Goal: Communication & Community: Ask a question

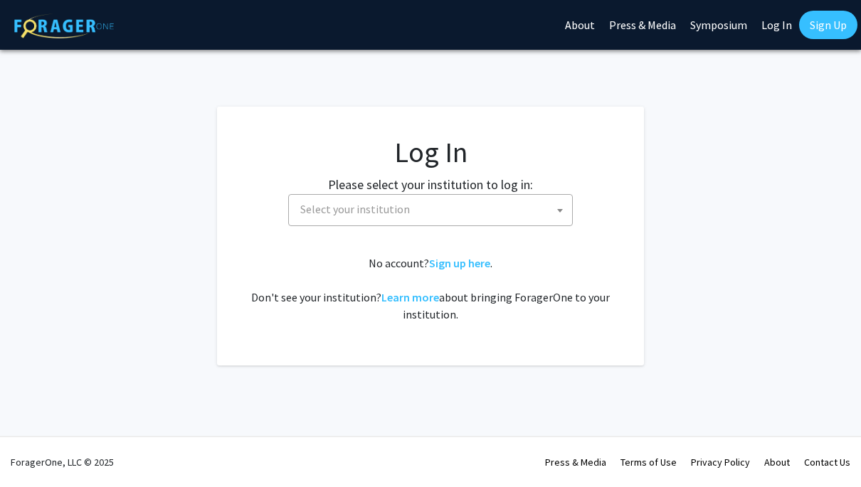
select select
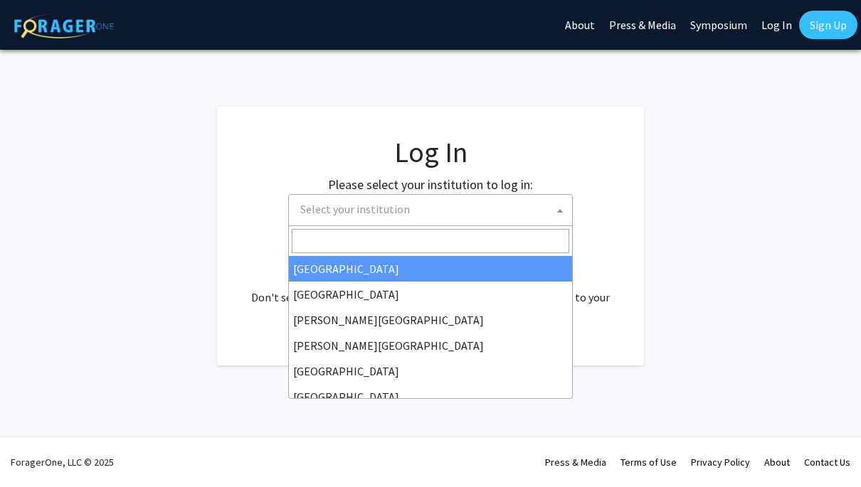
click at [522, 212] on span "Select your institution" at bounding box center [434, 209] width 278 height 29
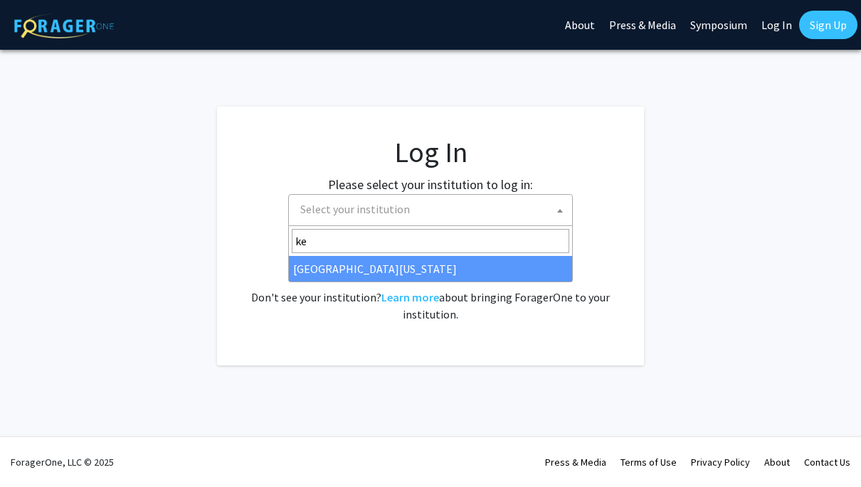
type input "ke"
select select "13"
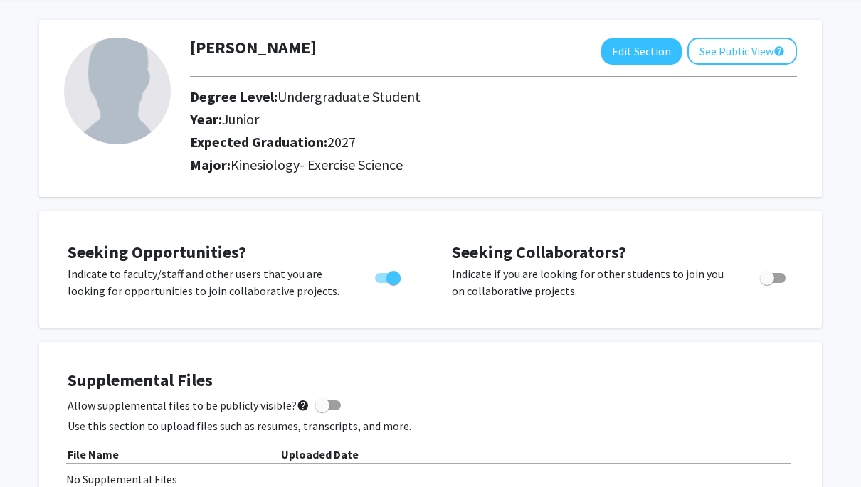
scroll to position [65, 0]
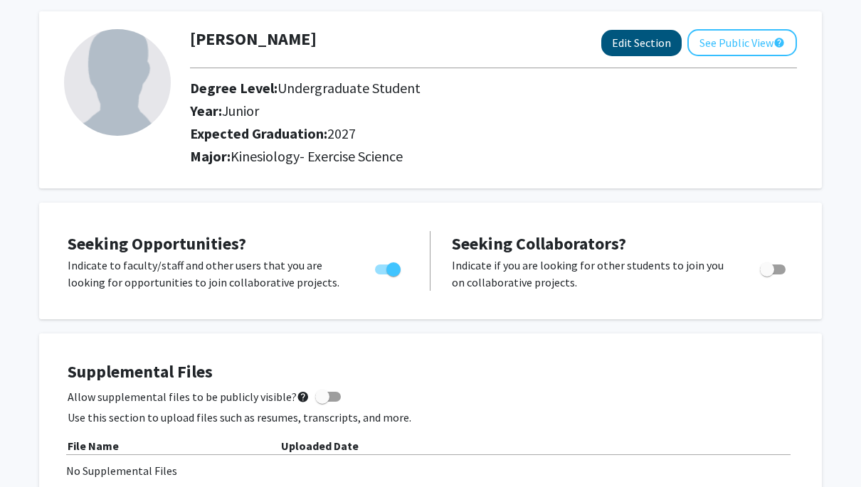
click at [657, 49] on button "Edit Section" at bounding box center [641, 43] width 80 height 26
select select "junior"
select select "2027"
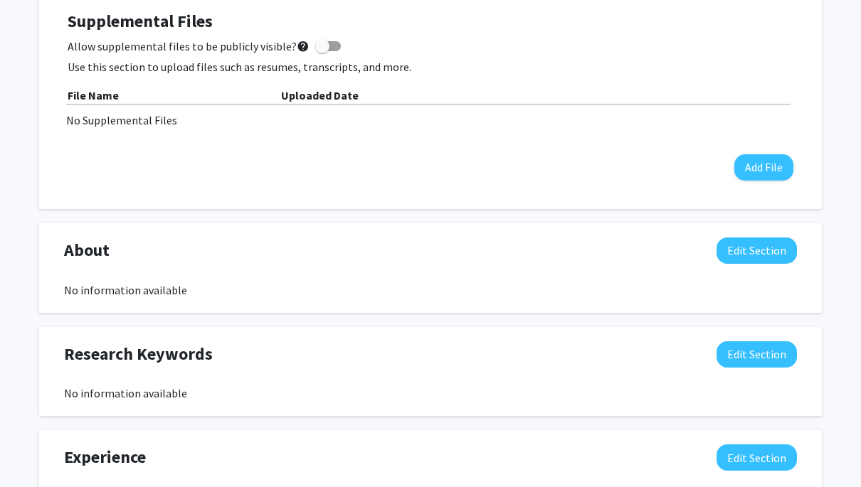
scroll to position [690, 0]
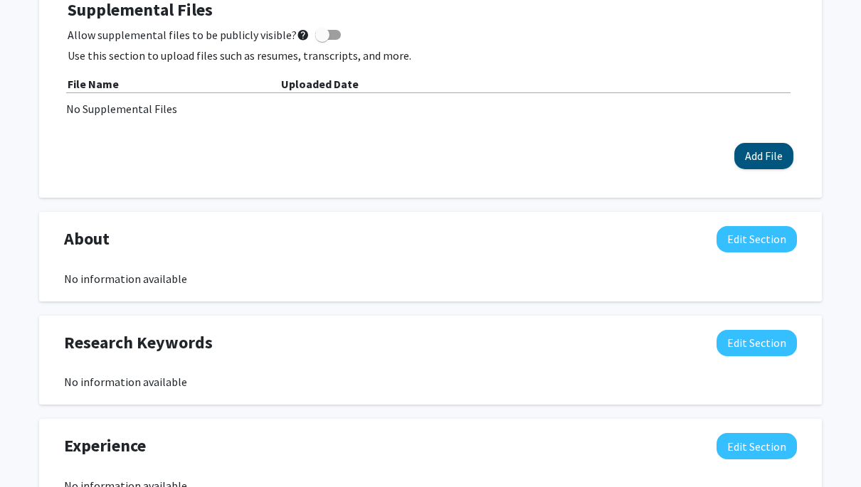
click at [760, 163] on button "Add File" at bounding box center [763, 156] width 59 height 26
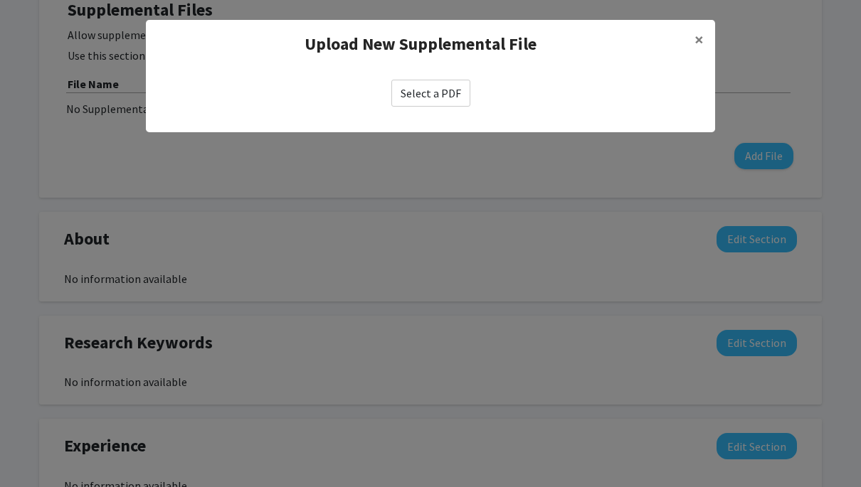
click at [440, 88] on label "Select a PDF" at bounding box center [430, 93] width 79 height 27
click at [0, 0] on input "Select a PDF" at bounding box center [0, 0] width 0 height 0
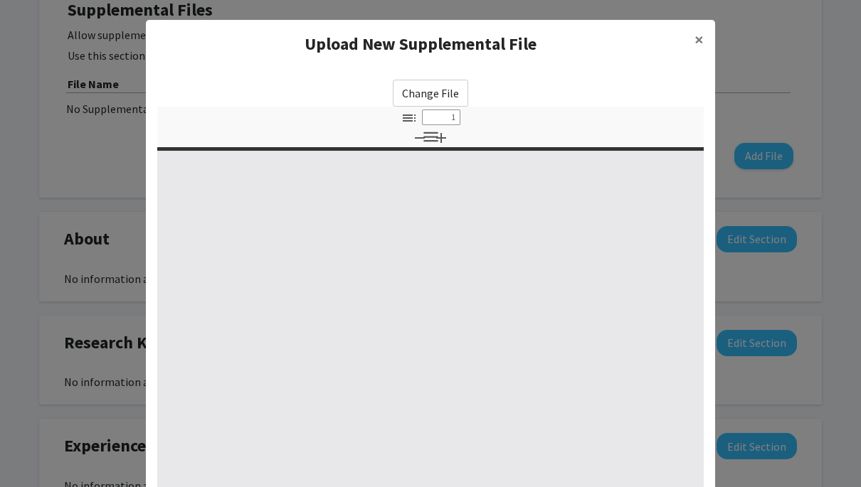
select select "custom"
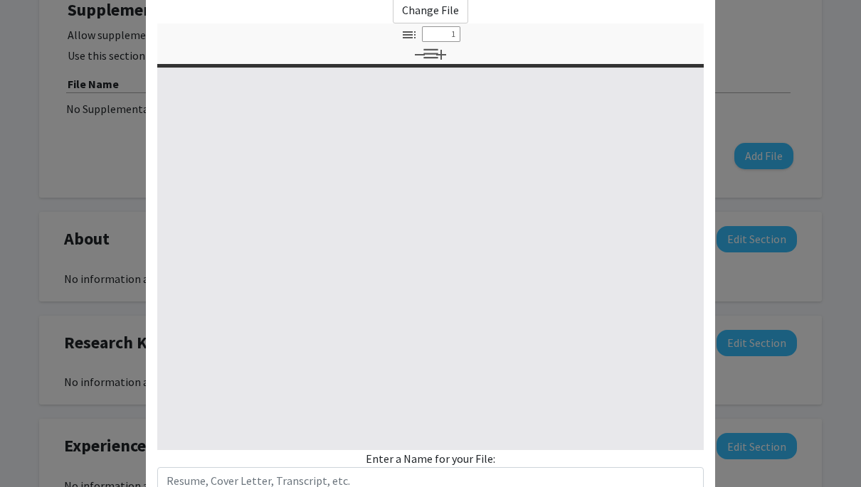
scroll to position [93, 0]
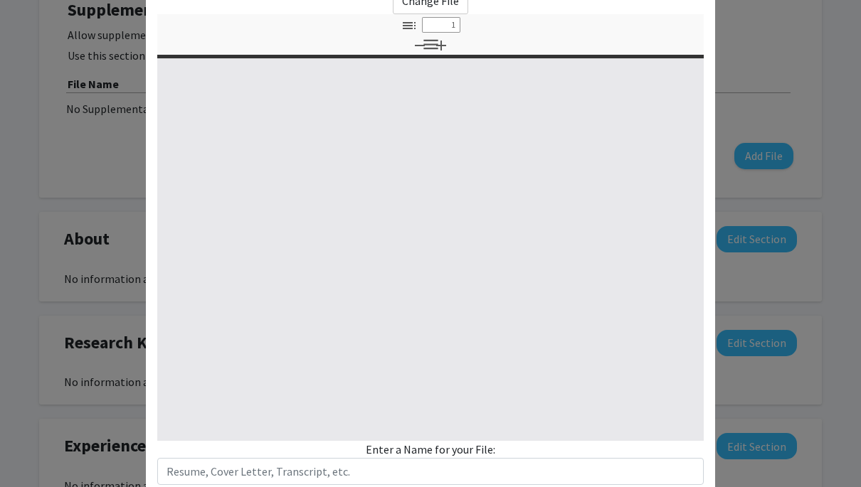
type input "0"
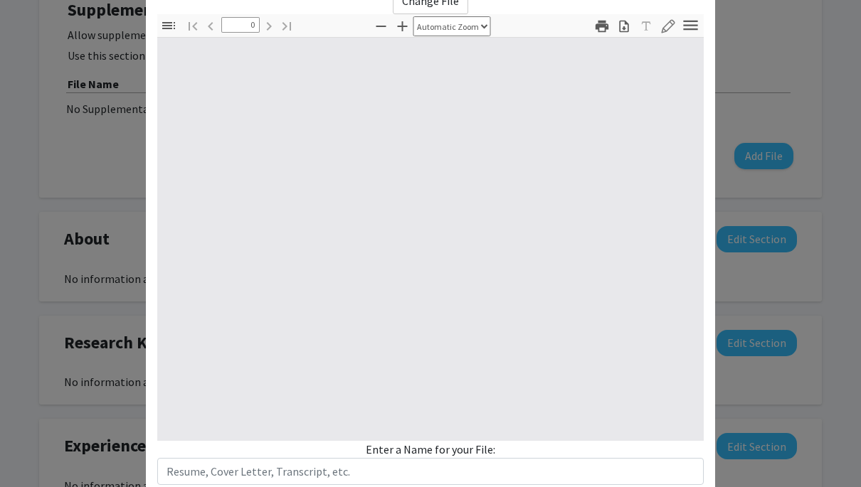
select select "custom"
type input "1"
select select "auto"
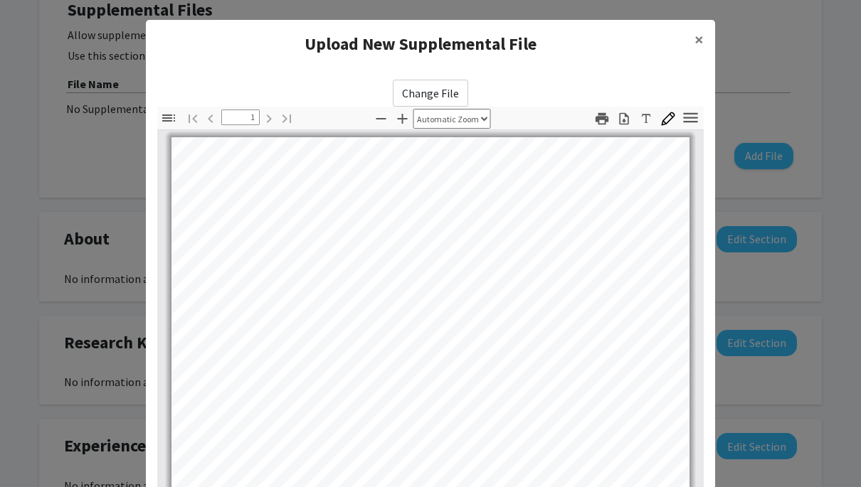
scroll to position [0, 0]
click at [428, 87] on label "Change File" at bounding box center [430, 93] width 75 height 27
click at [0, 0] on input "Change File" at bounding box center [0, 0] width 0 height 0
type input "0"
select select "custom"
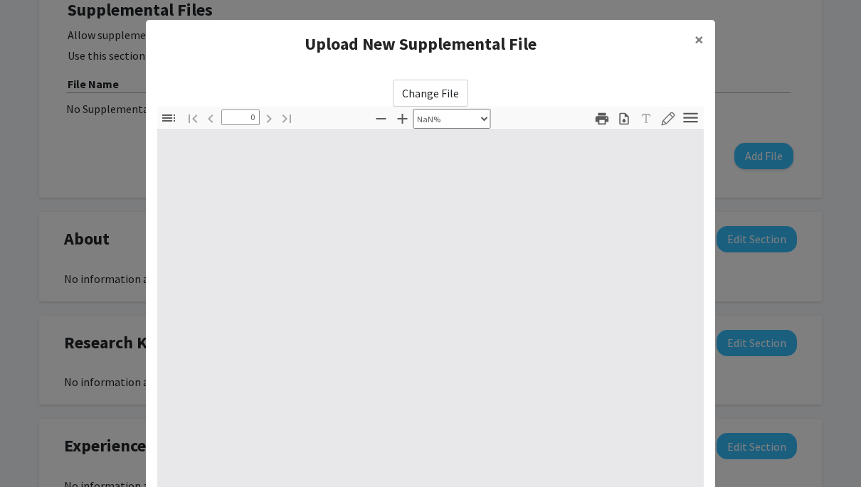
type input "1"
select select "auto"
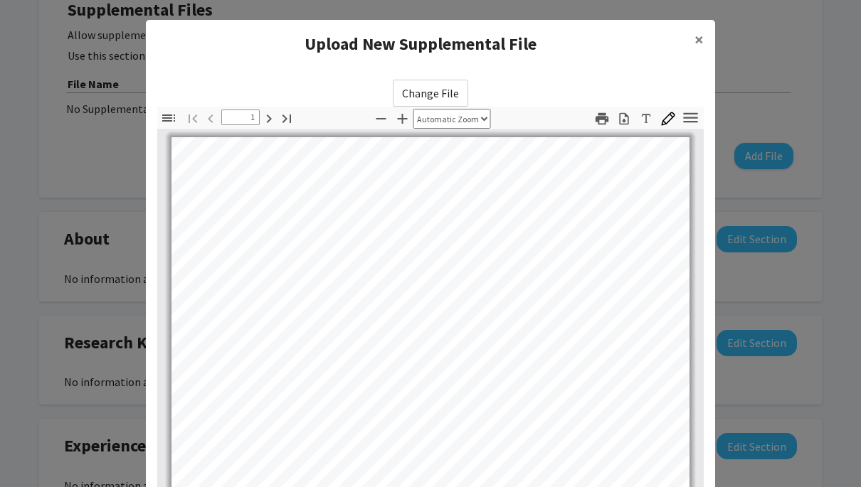
click at [433, 95] on label "Change File" at bounding box center [430, 93] width 75 height 27
click at [0, 0] on input "Change File" at bounding box center [0, 0] width 0 height 0
type input "0"
select select "custom"
type input "1"
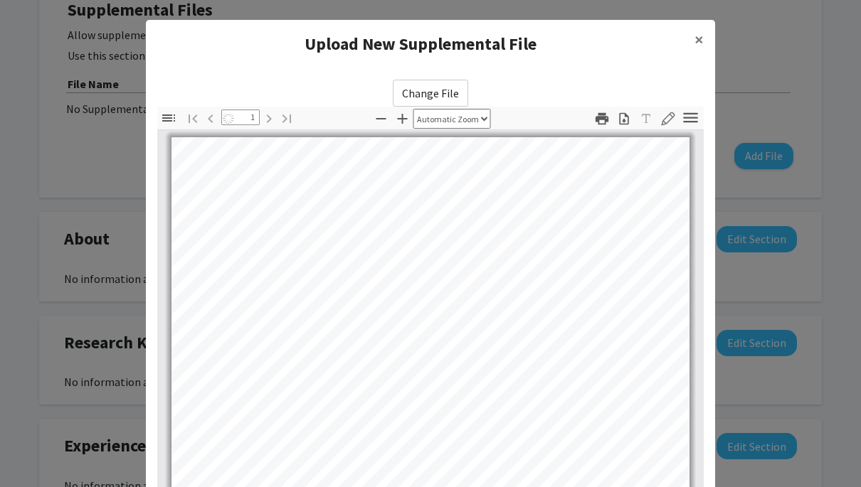
scroll to position [7, 0]
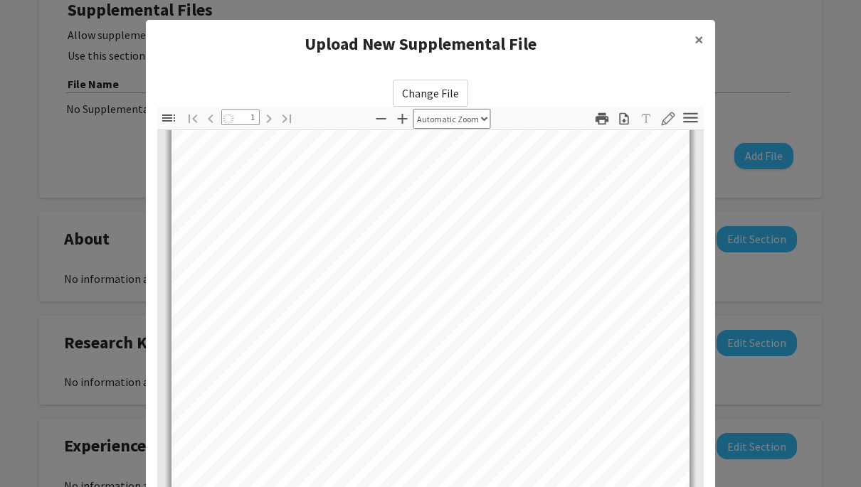
select select "auto"
click at [449, 88] on label "Change File" at bounding box center [430, 93] width 75 height 27
click at [0, 0] on input "Change File" at bounding box center [0, 0] width 0 height 0
type input "0"
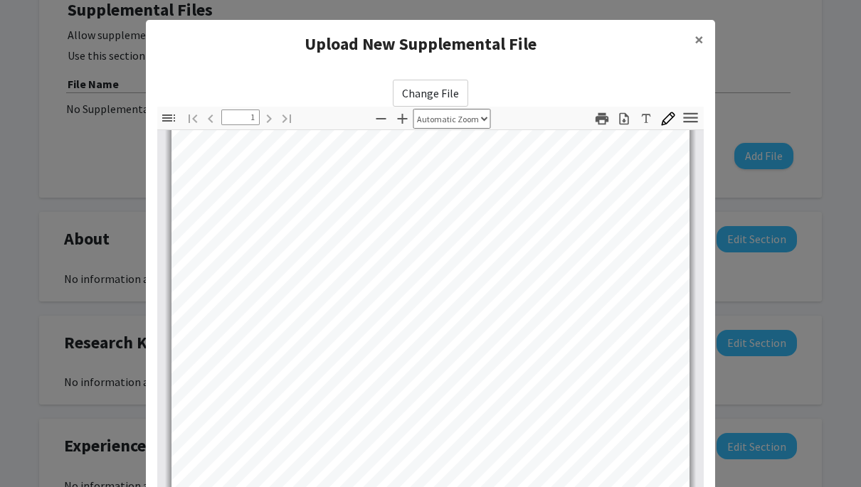
select select "custom"
type input "1"
select select "auto"
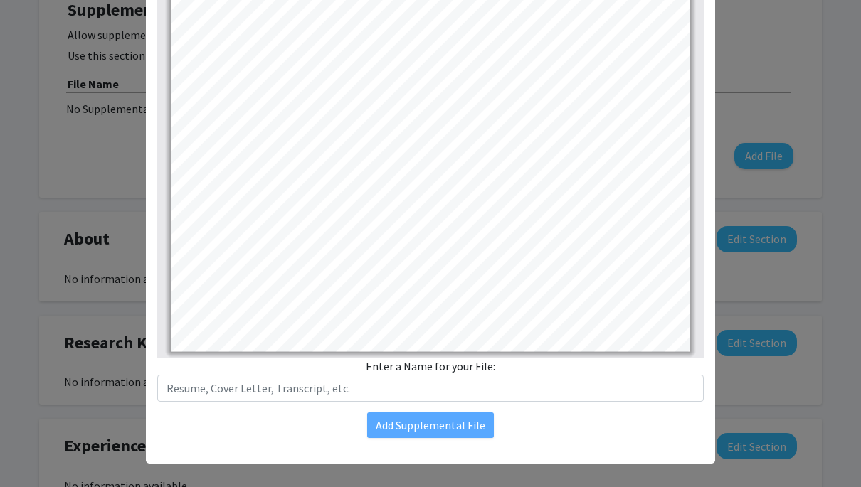
scroll to position [165, 0]
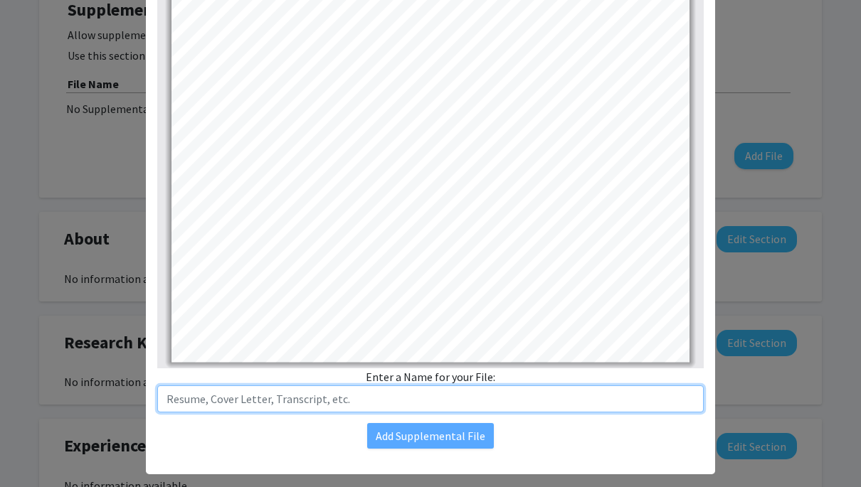
click at [401, 398] on input "text" at bounding box center [430, 399] width 546 height 27
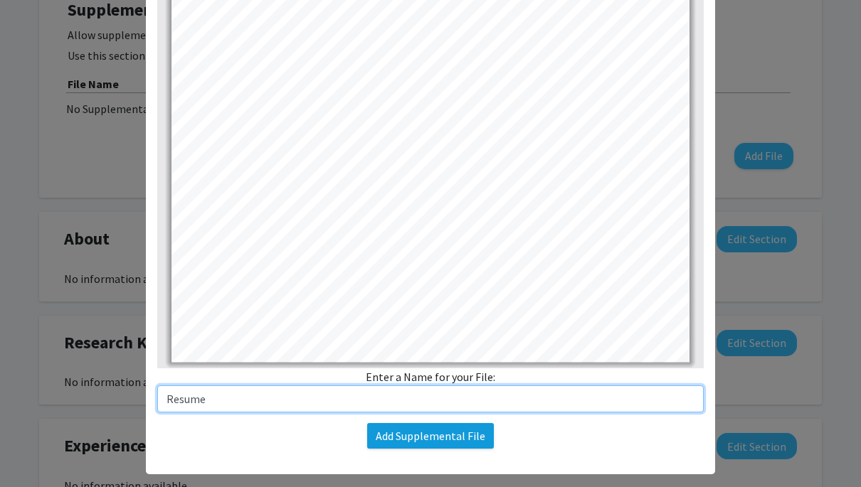
type input "Resume"
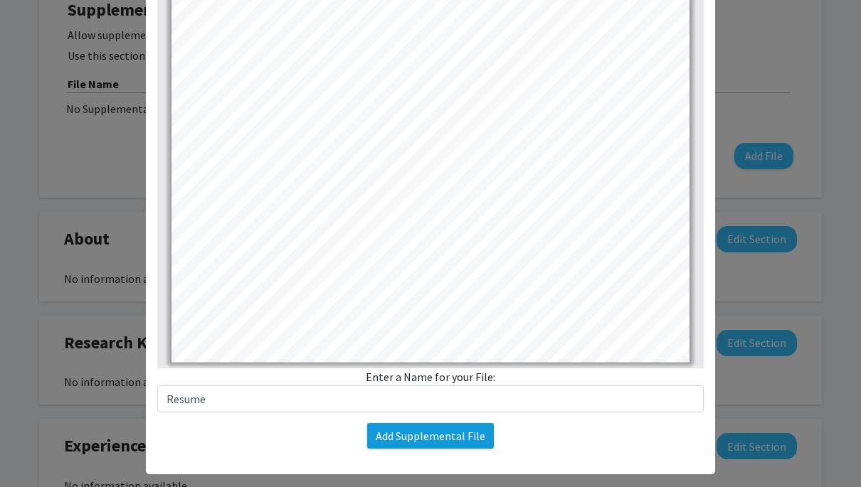
click at [454, 430] on button "Add Supplemental File" at bounding box center [430, 436] width 127 height 26
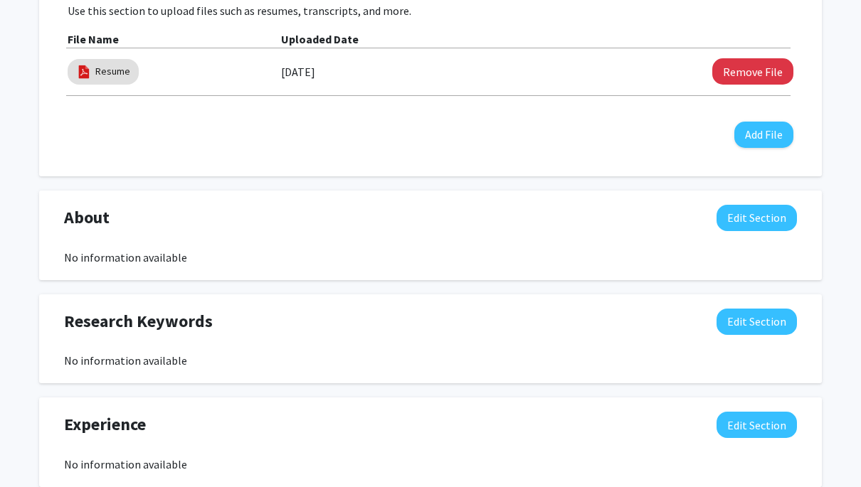
scroll to position [746, 0]
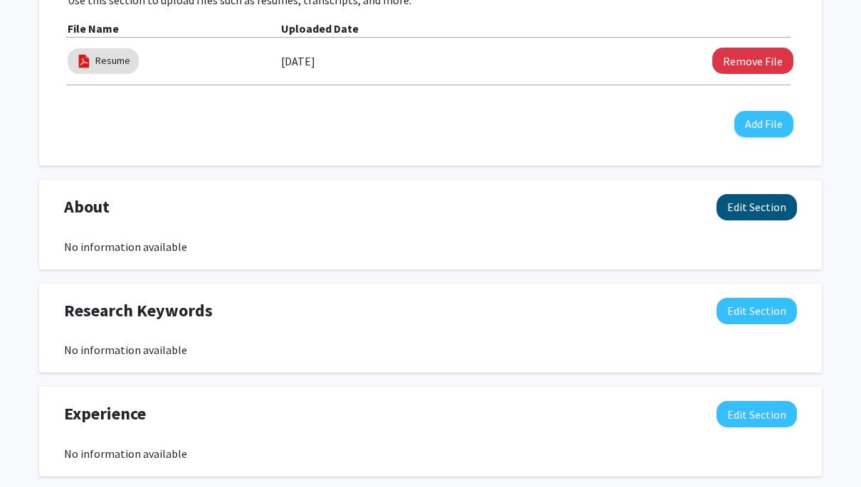
click at [755, 208] on button "Edit Section" at bounding box center [757, 207] width 80 height 26
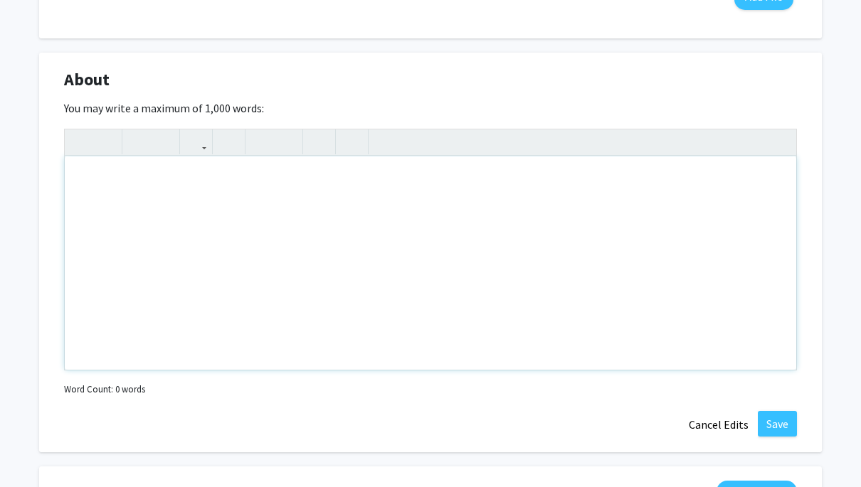
scroll to position [878, 0]
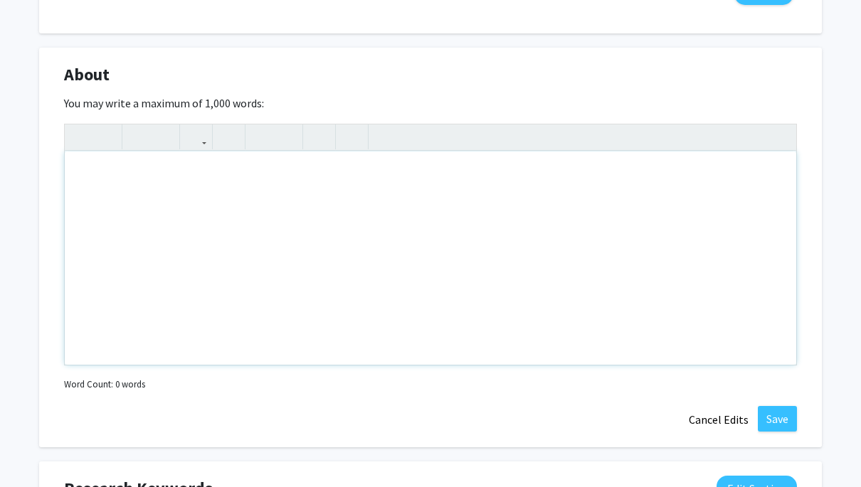
click at [581, 196] on div "Note to users with screen readers: Please deactivate our accessibility plugin f…" at bounding box center [430, 258] width 731 height 213
paste div "Note to users with screen readers: Please deactivate our accessibility plugin f…"
type textarea "<p>I’m a pre-med student passionate about medicine and eager to get involved in…"
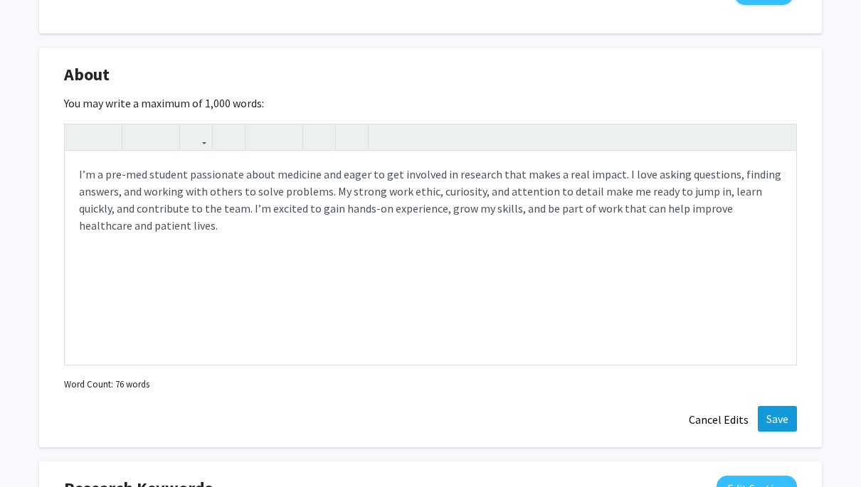
click at [774, 420] on button "Save" at bounding box center [777, 419] width 39 height 26
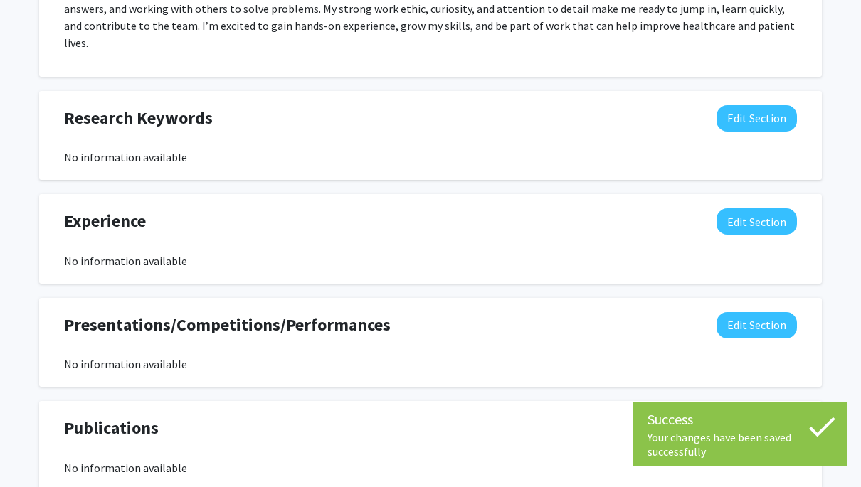
scroll to position [1003, 0]
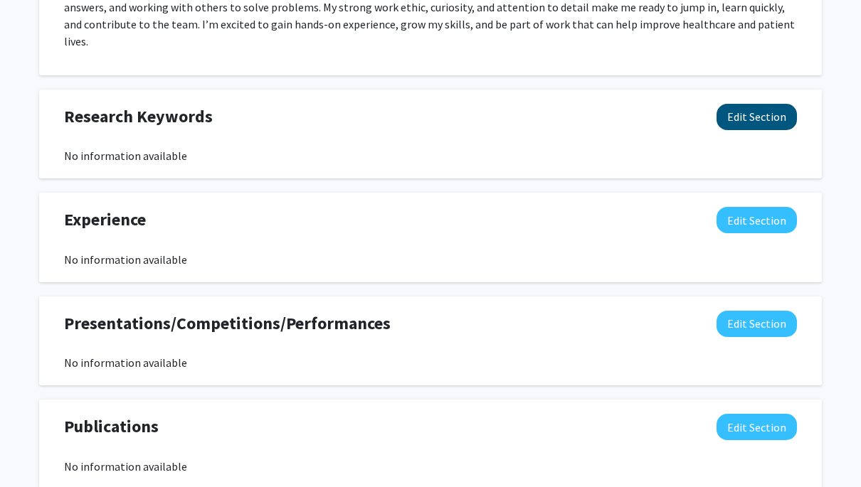
click at [746, 104] on button "Edit Section" at bounding box center [757, 117] width 80 height 26
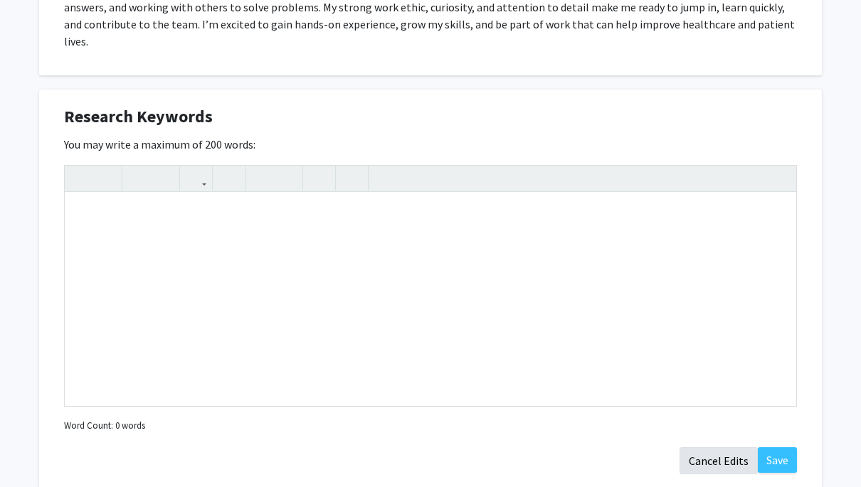
click at [729, 448] on button "Cancel Edits" at bounding box center [719, 461] width 78 height 27
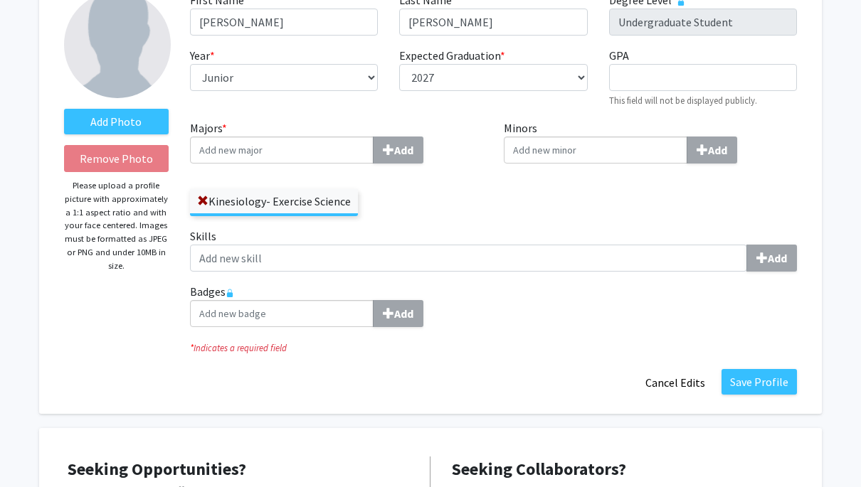
scroll to position [98, 0]
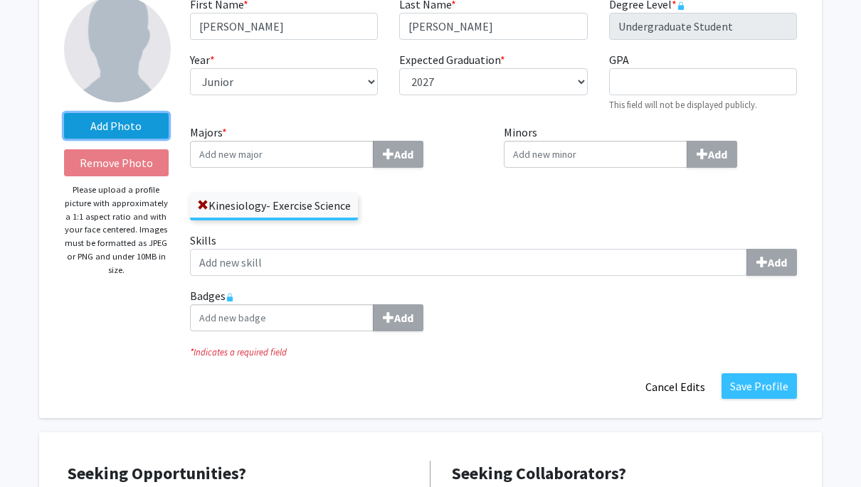
click at [115, 125] on label "Add Photo" at bounding box center [116, 126] width 105 height 26
click at [0, 0] on input "Add Photo" at bounding box center [0, 0] width 0 height 0
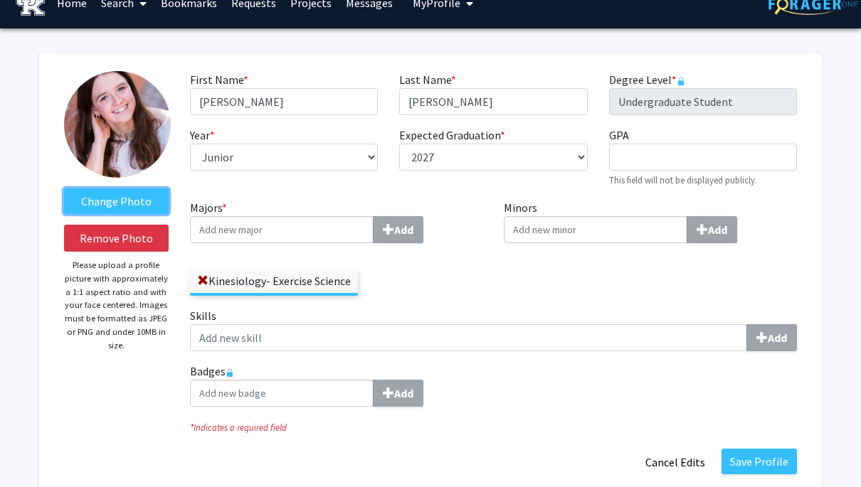
scroll to position [16, 0]
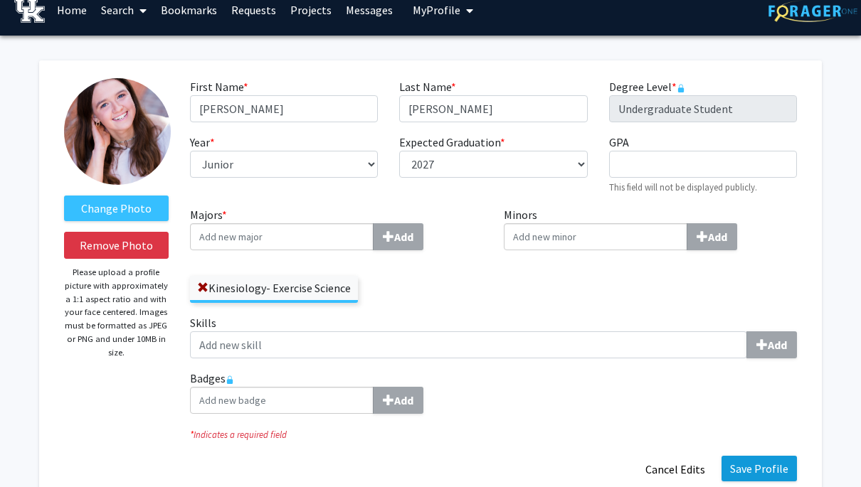
click at [771, 473] on button "Save Profile" at bounding box center [759, 469] width 75 height 26
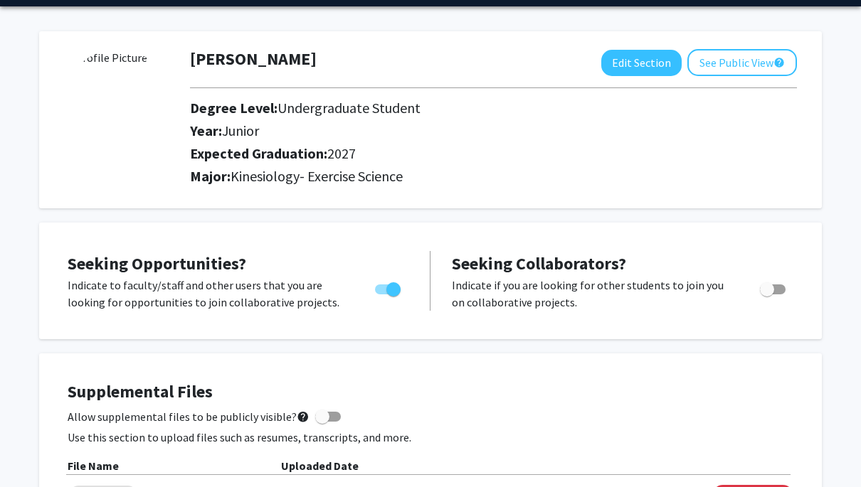
scroll to position [51, 0]
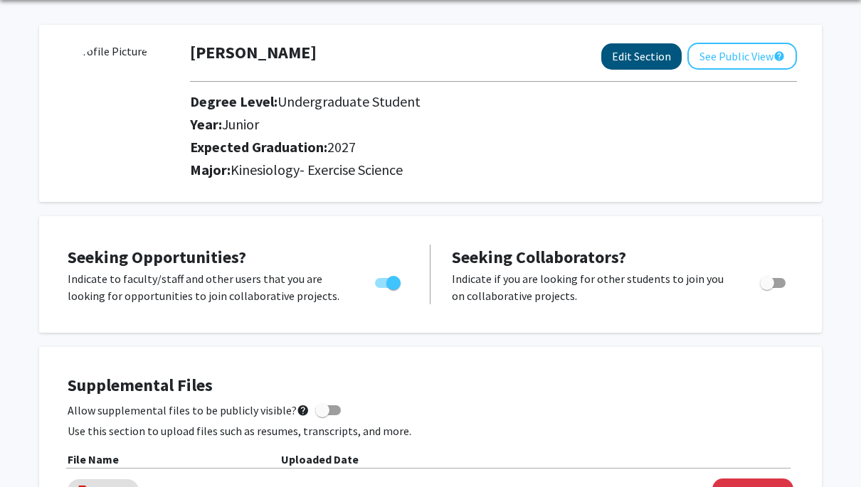
click at [648, 55] on button "Edit Section" at bounding box center [641, 56] width 80 height 26
select select "junior"
select select "2027"
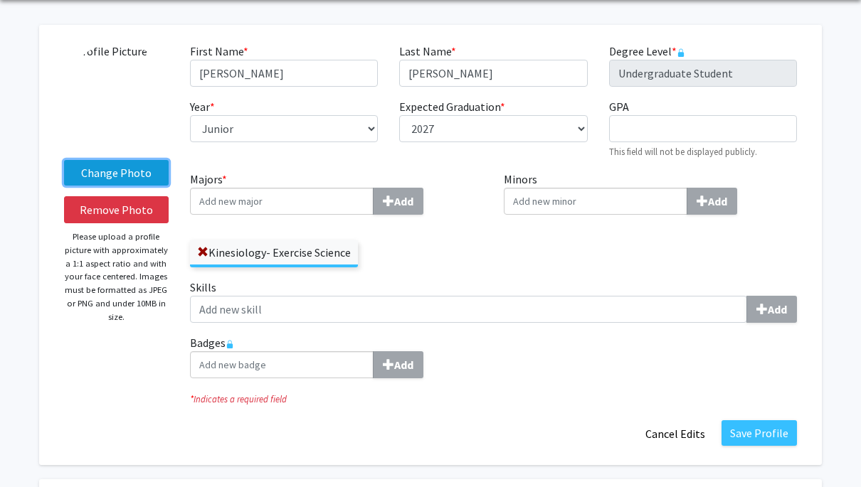
click at [113, 179] on label "Change Photo" at bounding box center [116, 173] width 105 height 26
click at [0, 0] on input "Change Photo" at bounding box center [0, 0] width 0 height 0
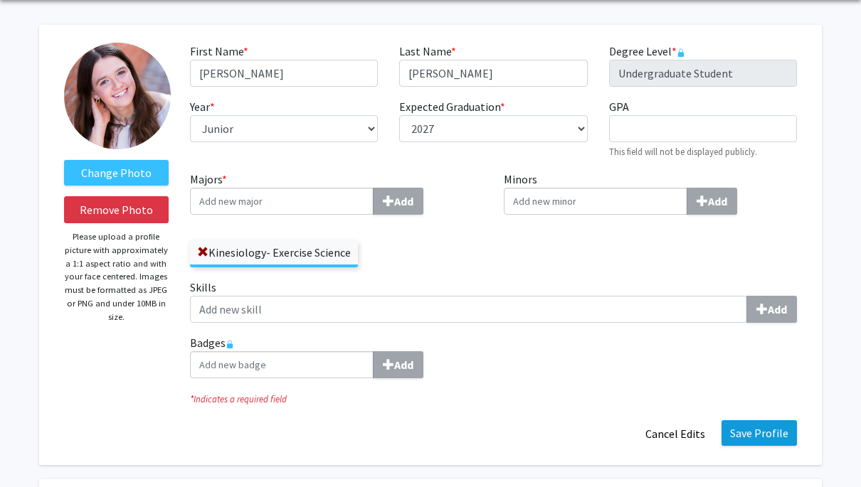
click at [766, 438] on button "Save Profile" at bounding box center [759, 434] width 75 height 26
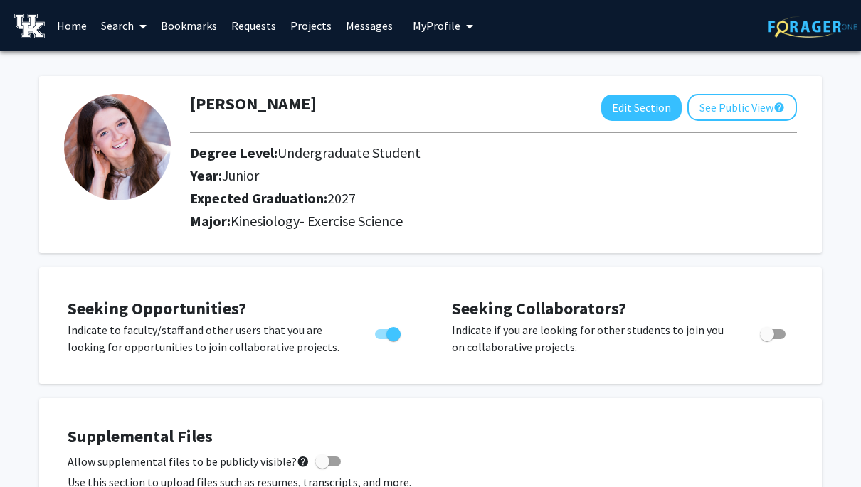
scroll to position [0, 0]
click at [756, 120] on button "See Public View help" at bounding box center [742, 107] width 110 height 27
click at [268, 28] on link "Requests" at bounding box center [253, 26] width 59 height 50
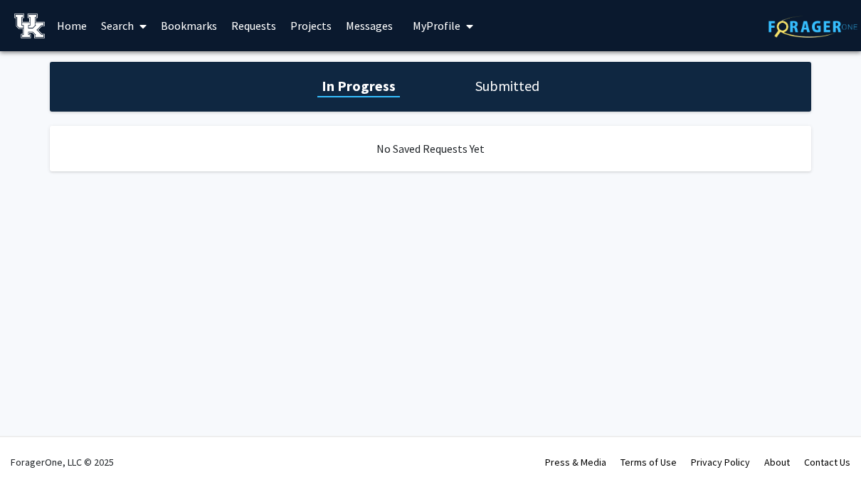
click at [302, 24] on link "Projects" at bounding box center [311, 26] width 56 height 50
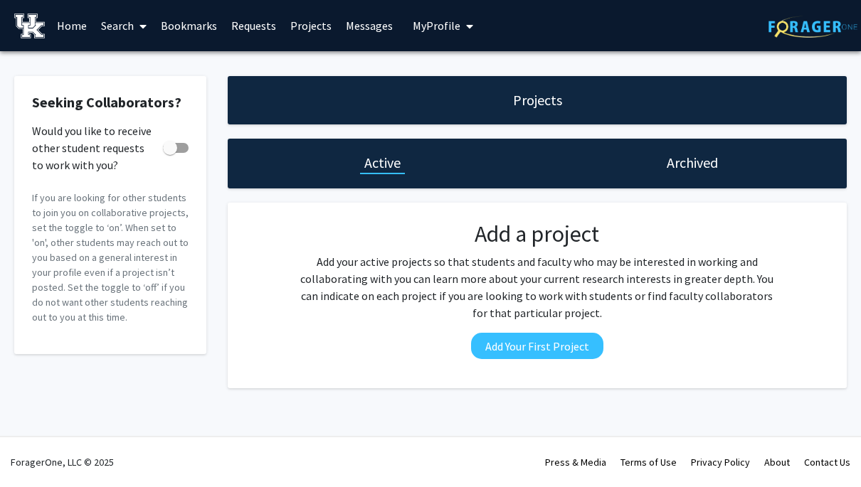
click at [116, 31] on link "Search" at bounding box center [124, 26] width 60 height 50
click at [134, 69] on span "Faculty/Staff" at bounding box center [146, 65] width 105 height 28
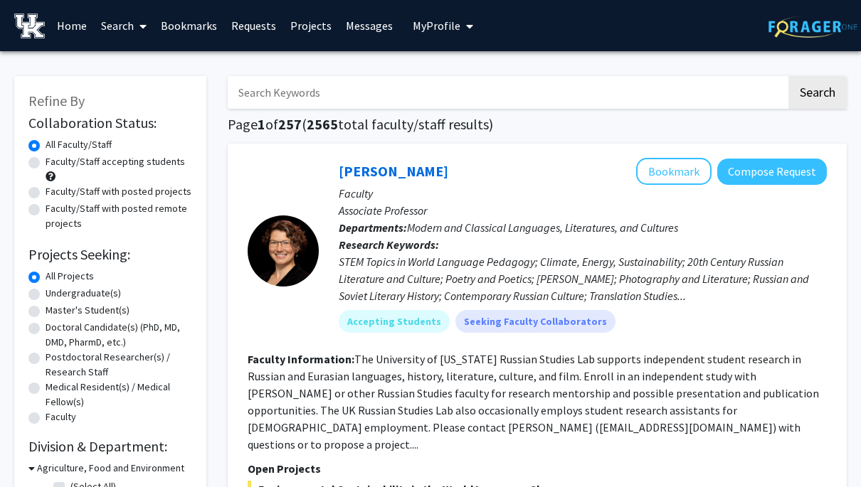
click at [33, 171] on div "Faculty/Staff accepting students" at bounding box center [110, 169] width 164 height 30
click at [46, 166] on label "Faculty/Staff accepting students" at bounding box center [115, 161] width 139 height 15
click at [46, 164] on input "Faculty/Staff accepting students" at bounding box center [50, 158] width 9 height 9
radio input "true"
click at [46, 296] on label "Undergraduate(s)" at bounding box center [83, 293] width 75 height 15
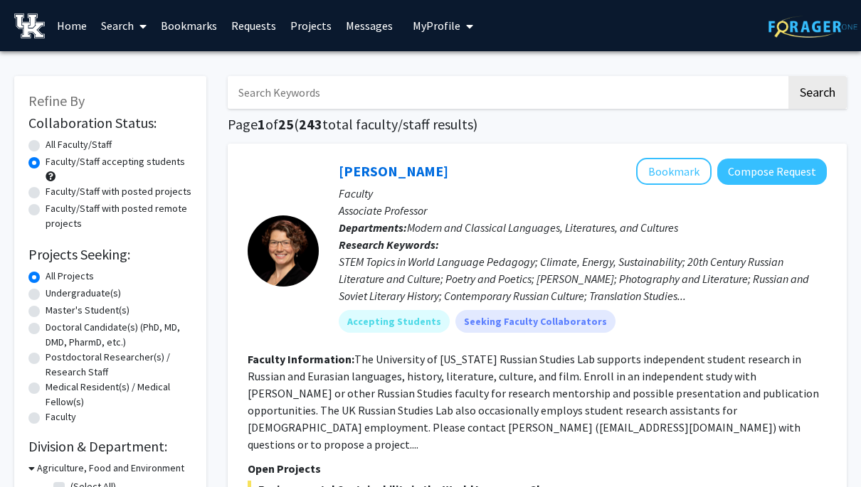
click at [46, 295] on input "Undergraduate(s)" at bounding box center [50, 290] width 9 height 9
radio input "true"
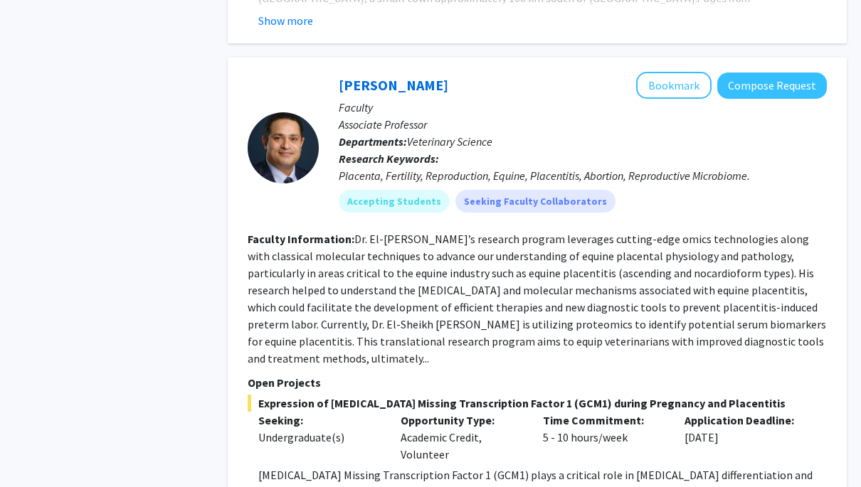
scroll to position [1262, 0]
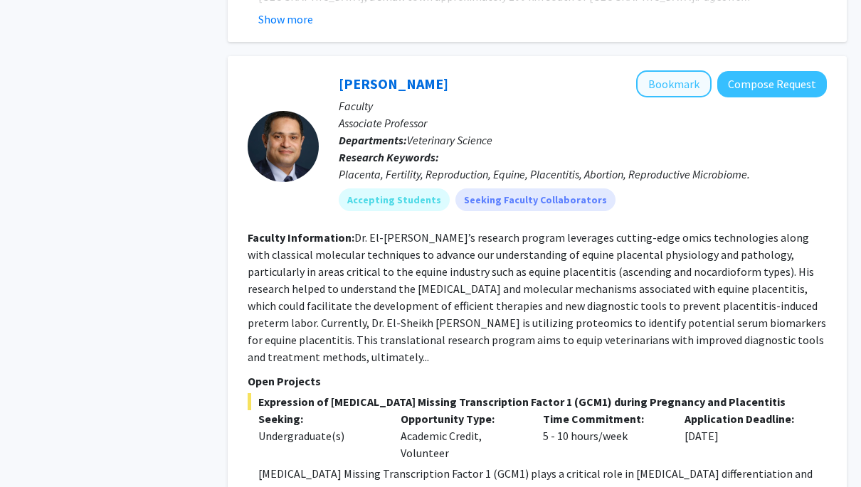
click at [694, 70] on button "Bookmark" at bounding box center [673, 83] width 75 height 27
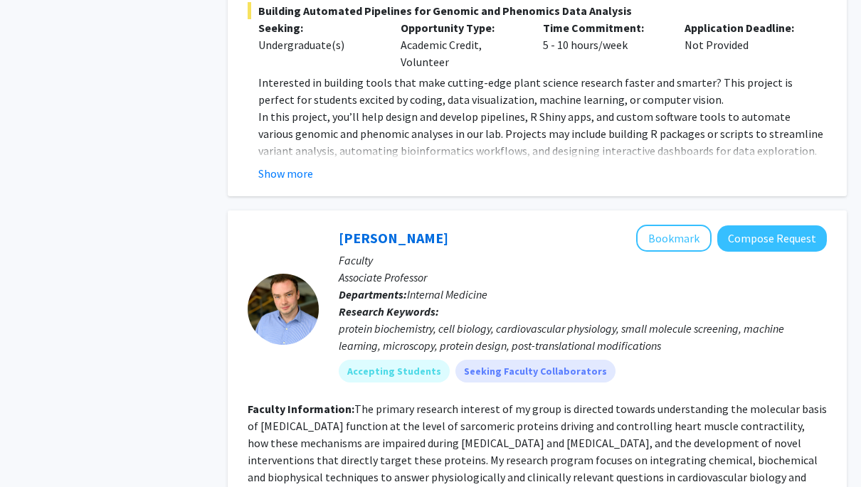
scroll to position [4837, 0]
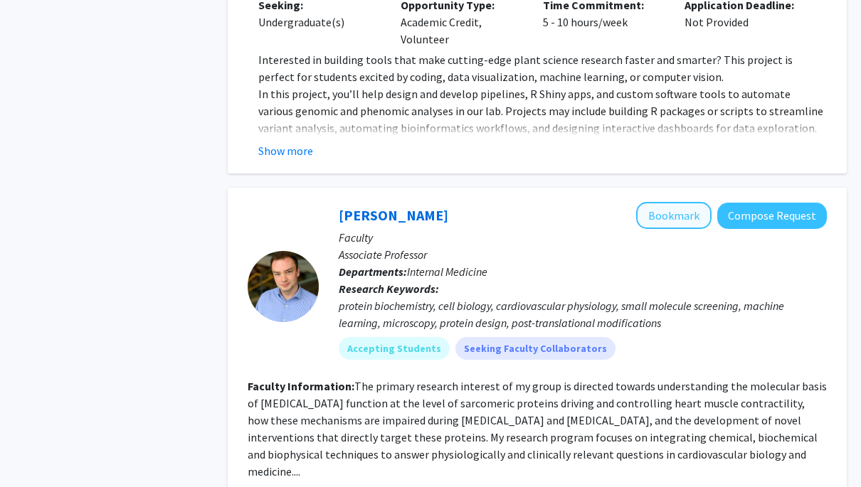
click at [663, 202] on button "Bookmark" at bounding box center [673, 215] width 75 height 27
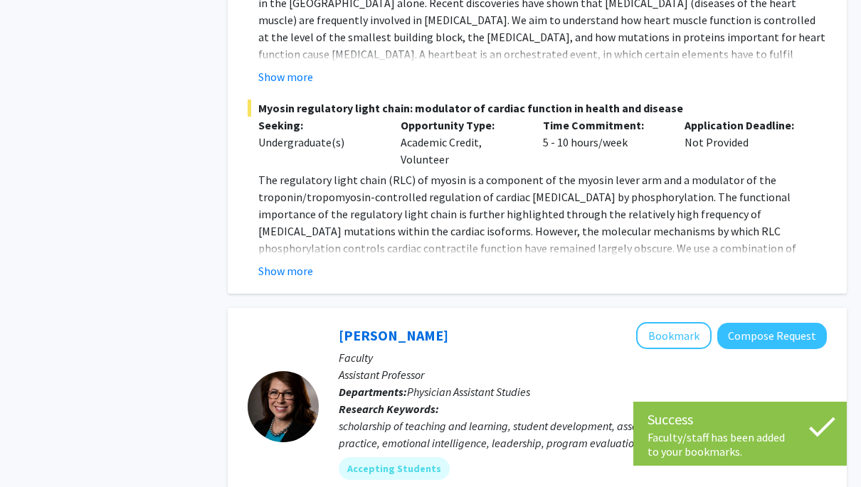
scroll to position [5635, 0]
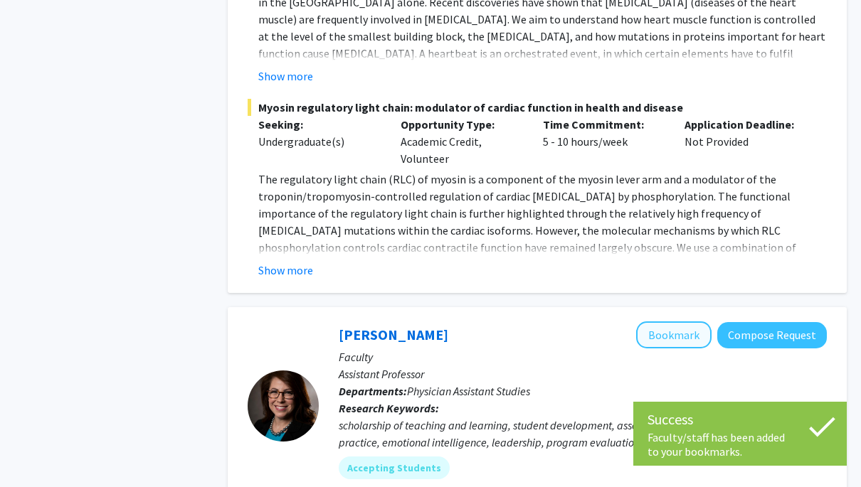
click at [657, 322] on button "Bookmark" at bounding box center [673, 335] width 75 height 27
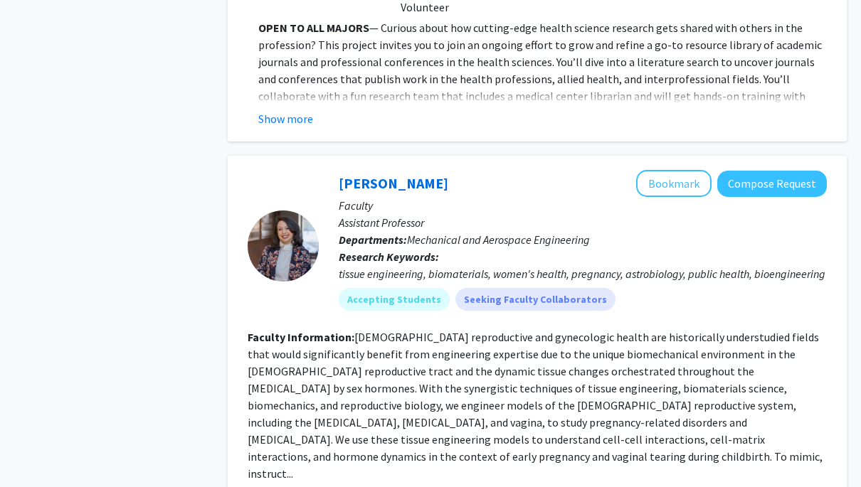
scroll to position [6544, 0]
click at [691, 169] on button "Bookmark" at bounding box center [673, 182] width 75 height 27
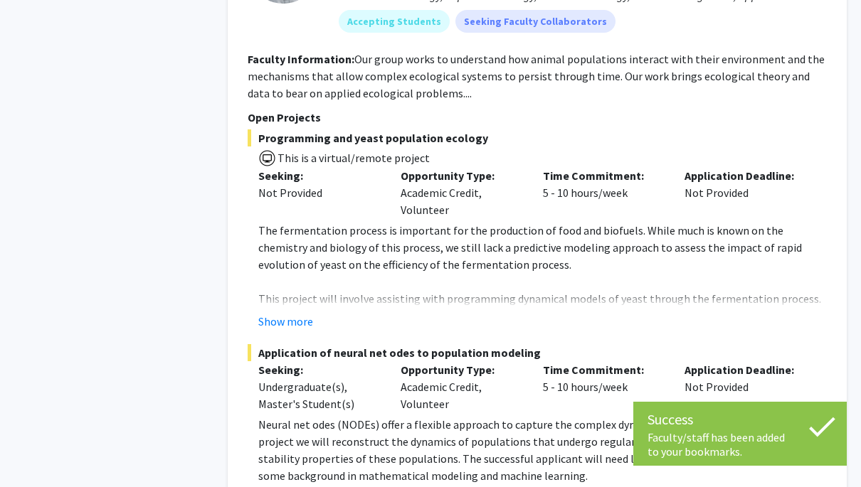
scroll to position [7595, 0]
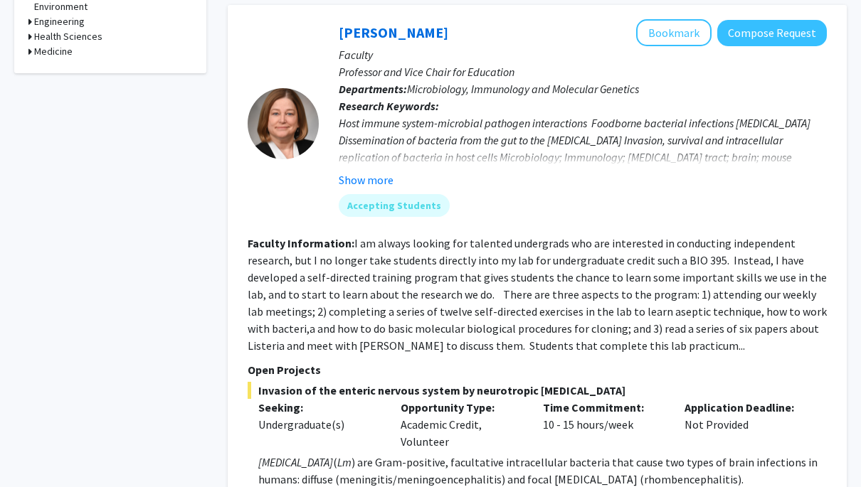
scroll to position [576, 0]
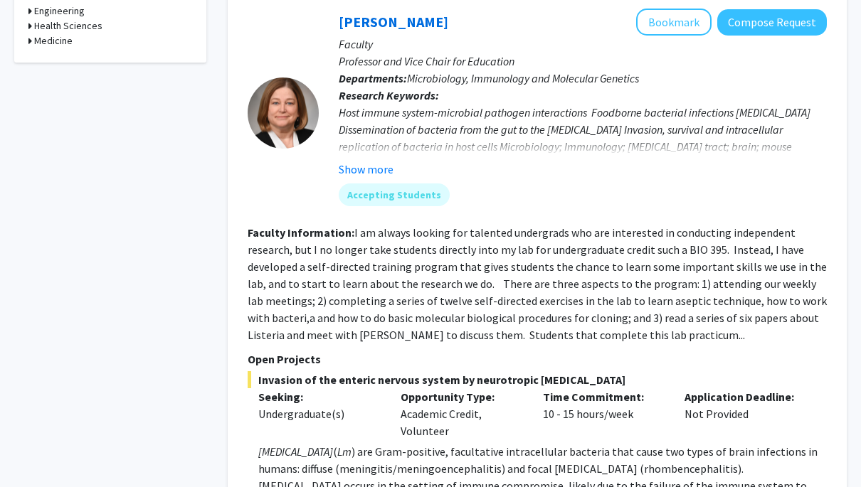
click at [663, 337] on fg-read-more "I am always looking for talented undergrads who are interested in conducting in…" at bounding box center [537, 284] width 579 height 117
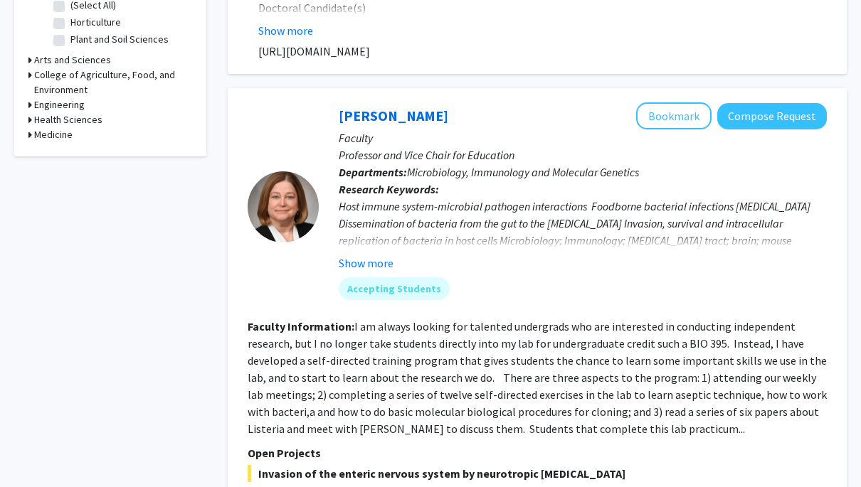
scroll to position [401, 0]
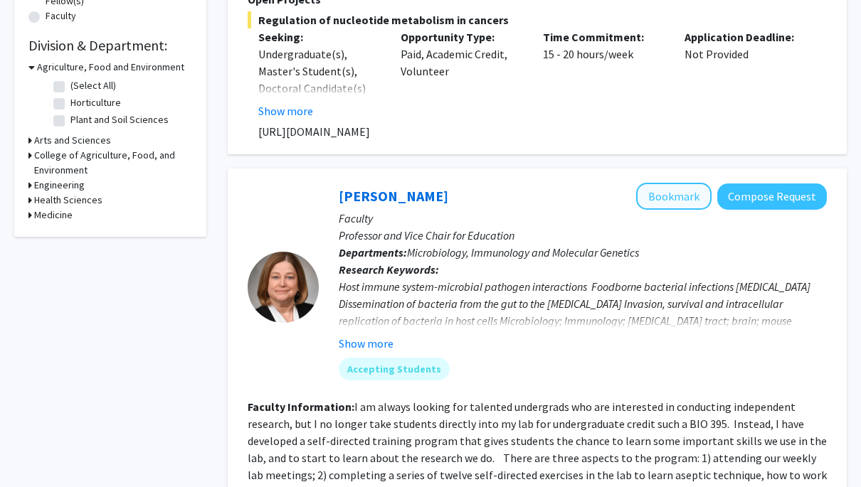
click at [678, 188] on button "Bookmark" at bounding box center [673, 196] width 75 height 27
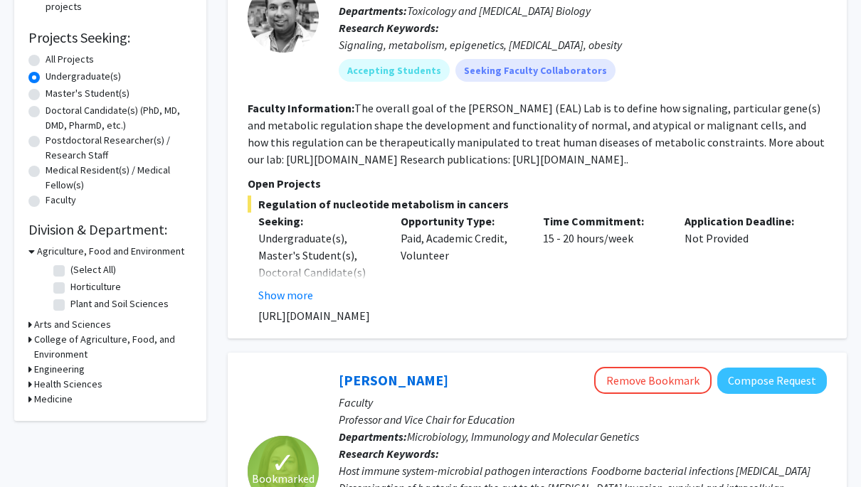
scroll to position [218, 0]
click at [61, 382] on h3 "Health Sciences" at bounding box center [68, 383] width 68 height 15
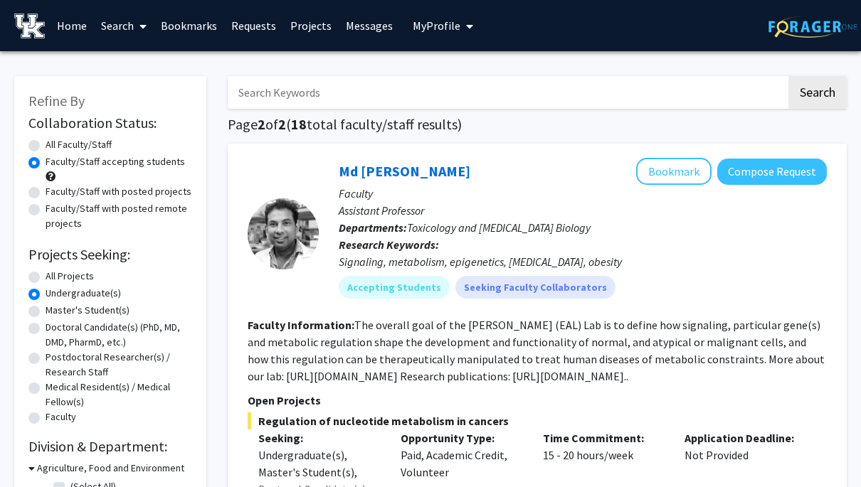
scroll to position [0, 0]
click at [194, 35] on link "Bookmarks" at bounding box center [189, 26] width 70 height 50
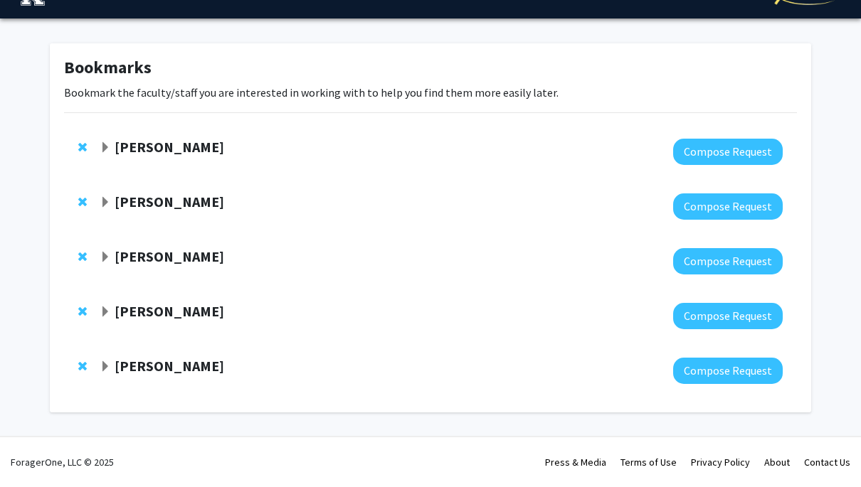
scroll to position [34, 0]
click at [111, 150] on div "[PERSON_NAME]" at bounding box center [253, 148] width 307 height 18
click at [108, 147] on span "Expand Hossam El-Sheikh Ali Bookmark" at bounding box center [105, 147] width 11 height 11
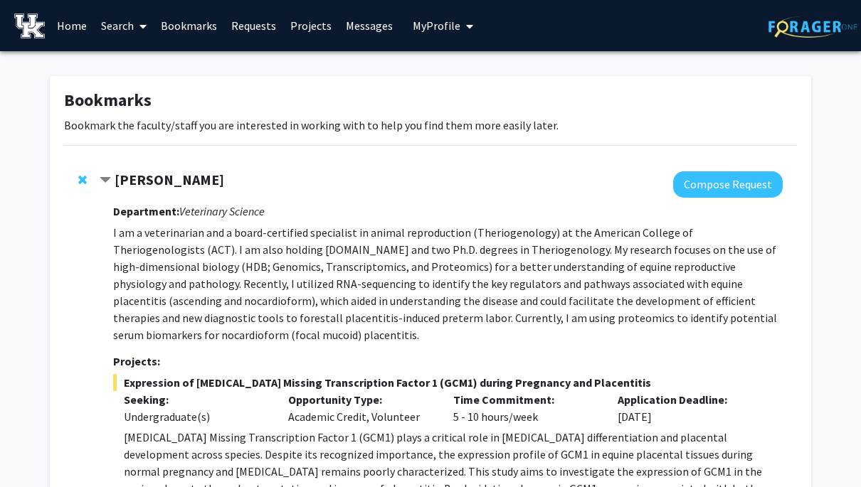
scroll to position [0, 0]
click at [738, 185] on button "Compose Request" at bounding box center [728, 184] width 110 height 26
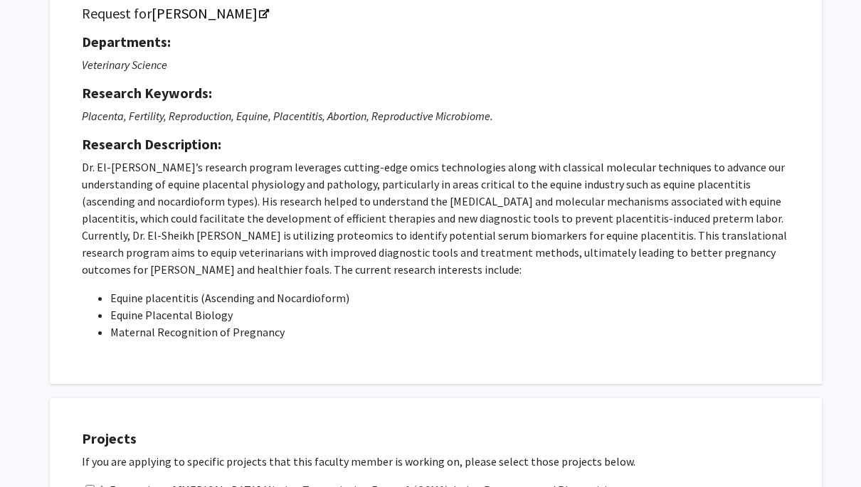
scroll to position [101, 0]
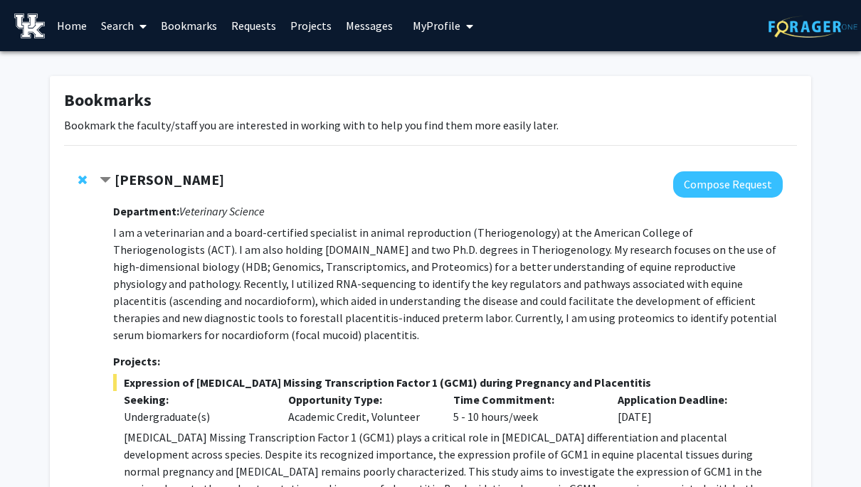
click at [109, 179] on span "Contract Hossam El-Sheikh Ali Bookmark" at bounding box center [105, 180] width 11 height 11
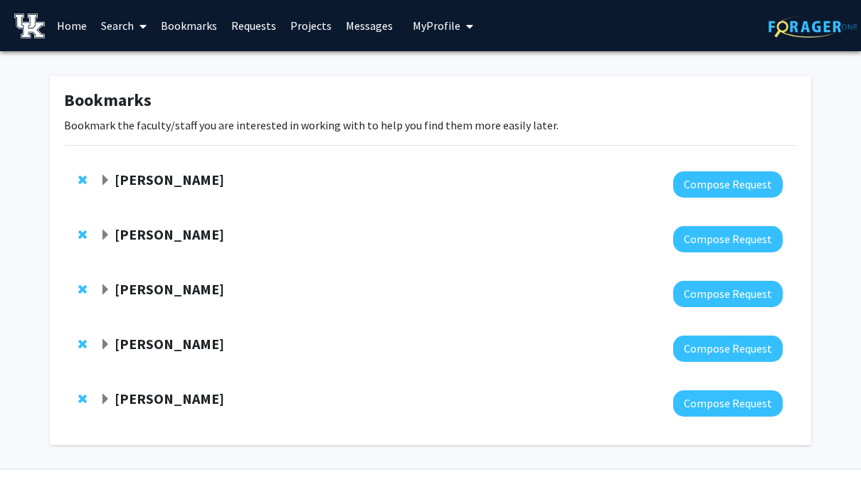
click at [106, 230] on span "Expand Thomas Kampourakis Bookmark" at bounding box center [105, 235] width 11 height 11
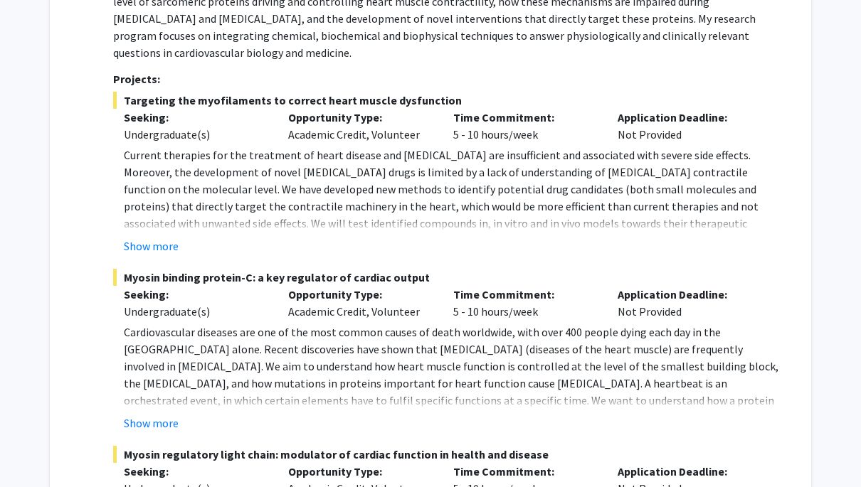
scroll to position [304, 0]
click at [169, 247] on button "Show more" at bounding box center [151, 245] width 55 height 17
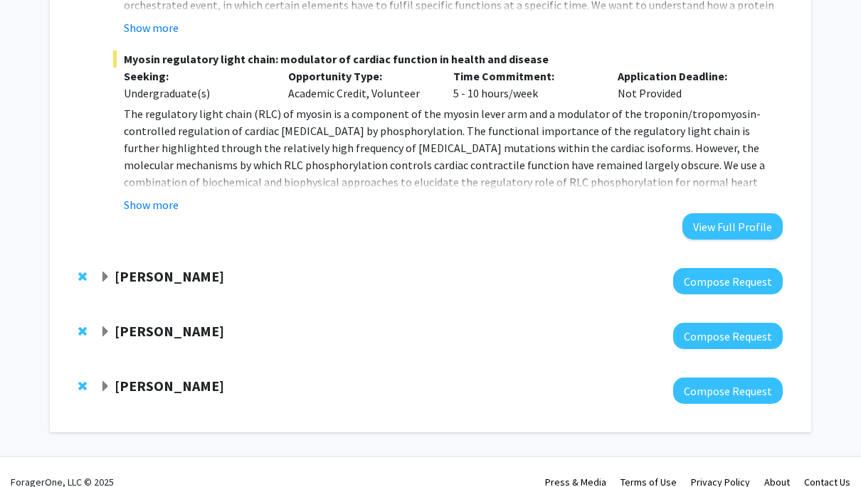
scroll to position [732, 0]
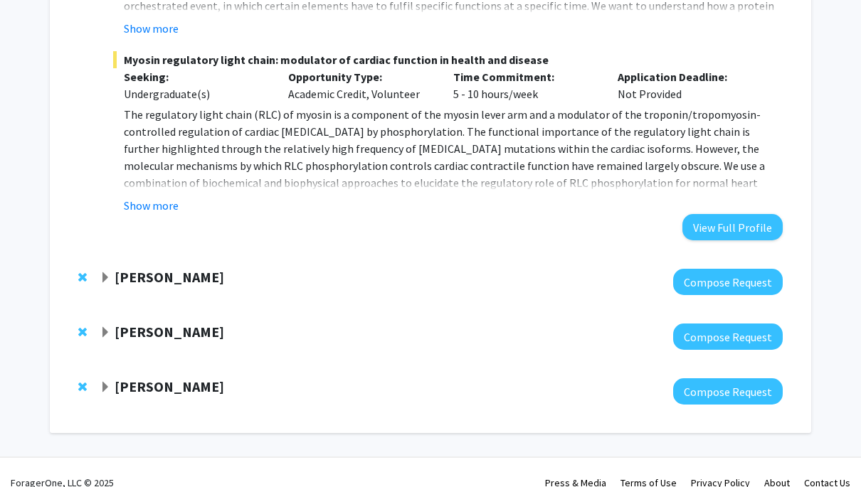
click at [98, 285] on div "[PERSON_NAME] Compose Request" at bounding box center [430, 282] width 733 height 55
click at [112, 282] on div "[PERSON_NAME]" at bounding box center [253, 278] width 307 height 18
click at [107, 280] on span "Expand Leslie Woltenberg Bookmark" at bounding box center [105, 278] width 11 height 11
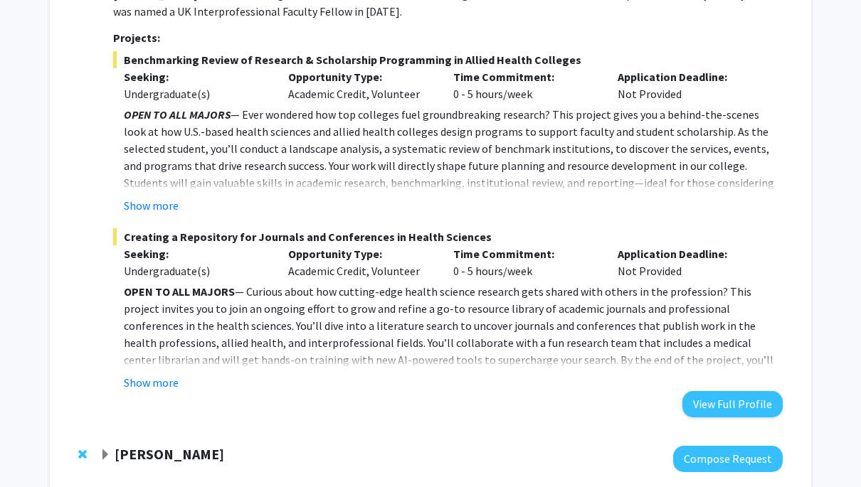
scroll to position [1412, 0]
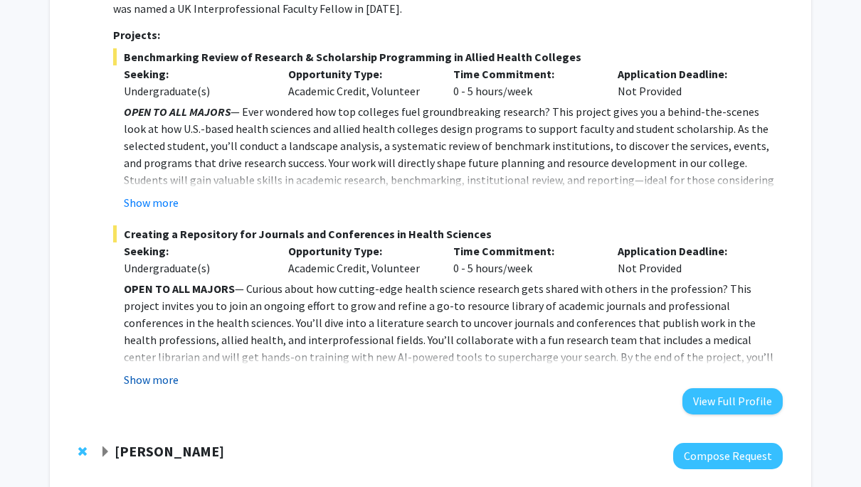
click at [157, 371] on button "Show more" at bounding box center [151, 379] width 55 height 17
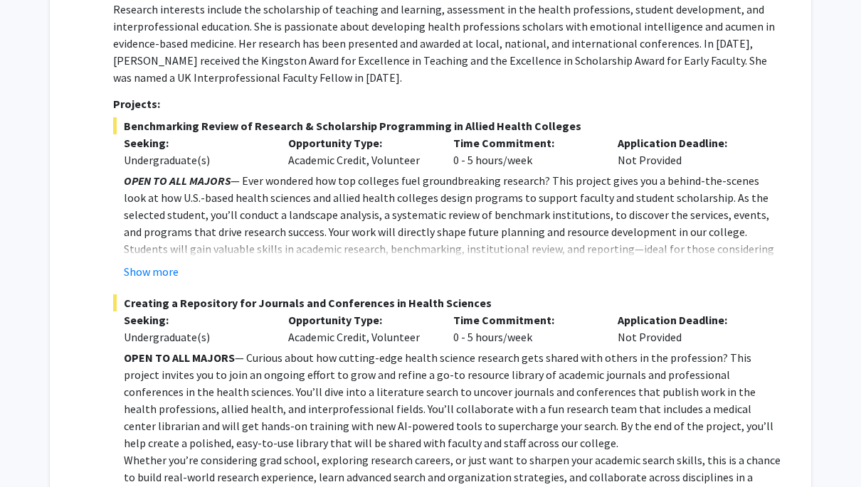
scroll to position [1318, 0]
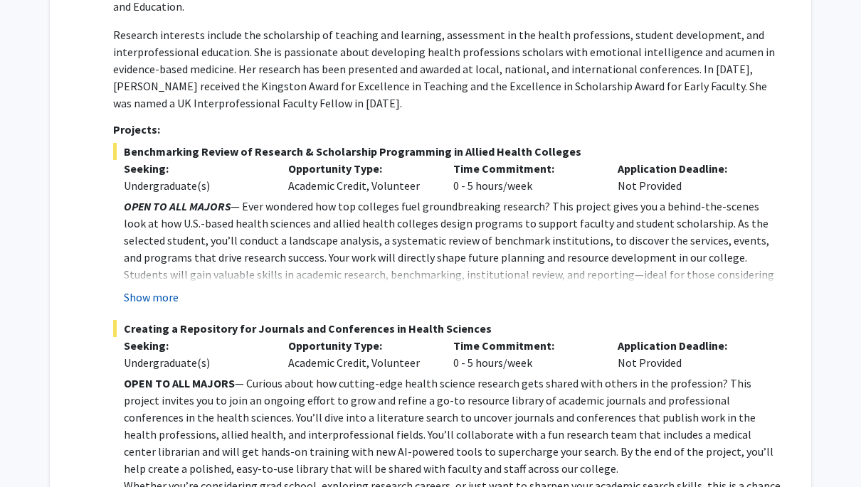
click at [152, 289] on button "Show more" at bounding box center [151, 297] width 55 height 17
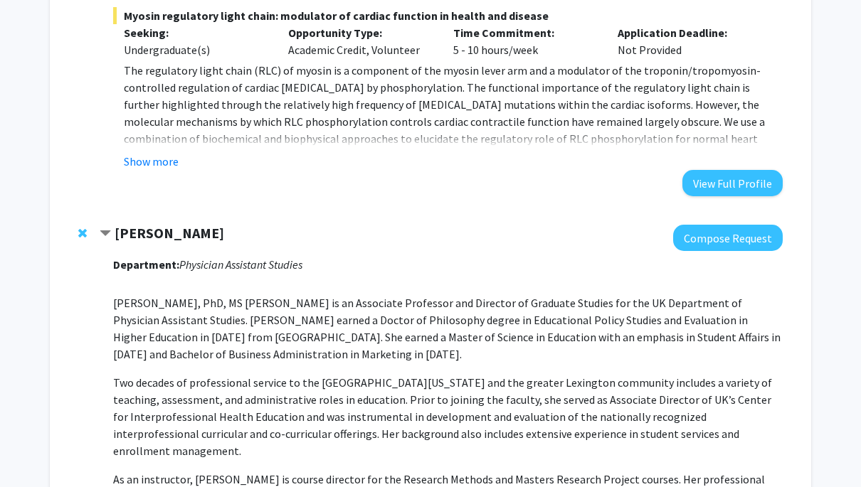
scroll to position [774, 0]
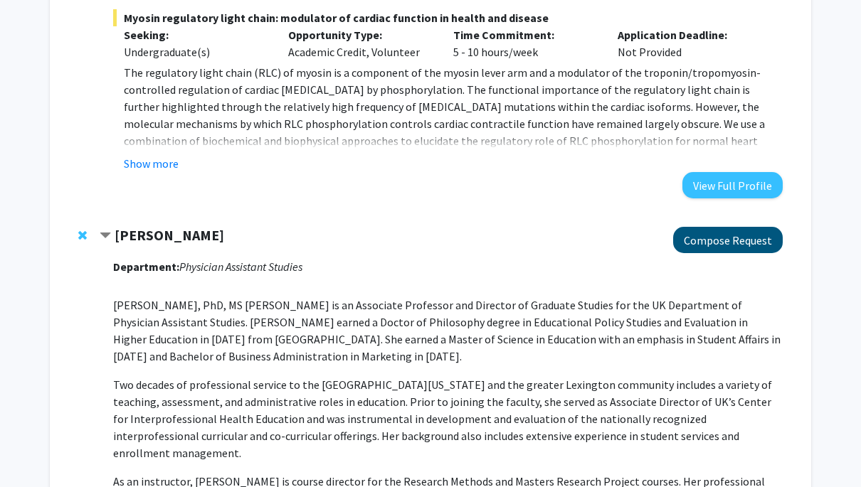
click at [708, 241] on button "Compose Request" at bounding box center [728, 240] width 110 height 26
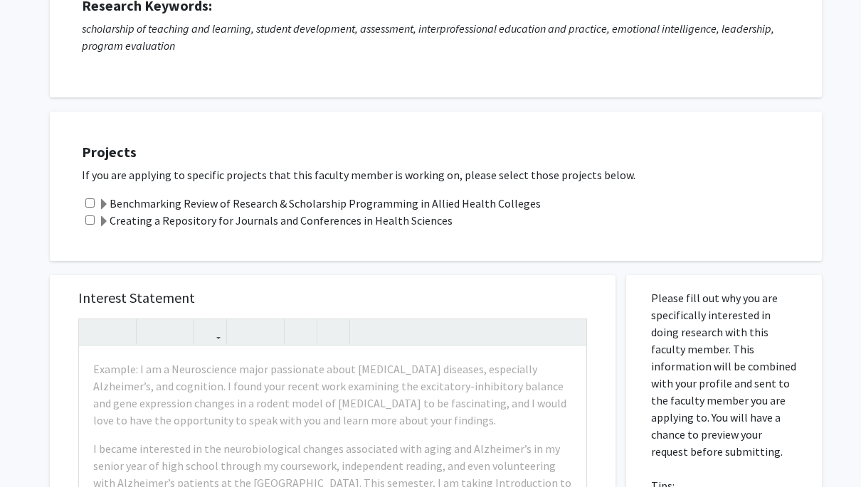
scroll to position [209, 0]
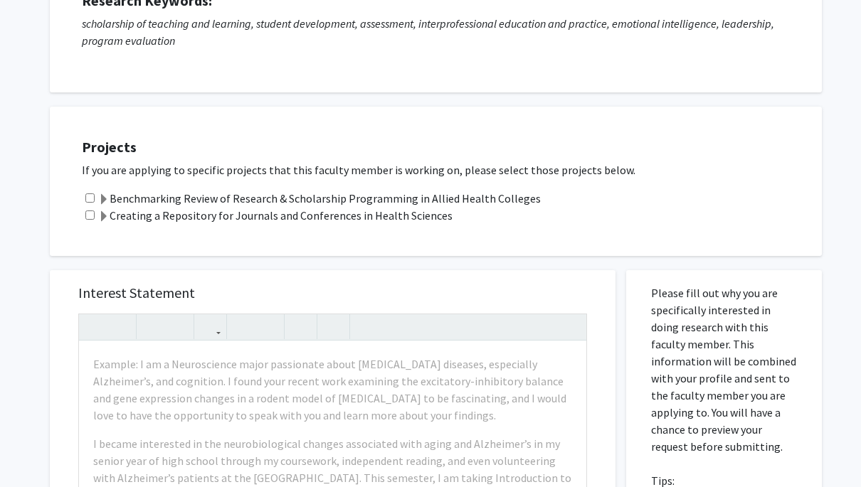
click at [90, 203] on input "checkbox" at bounding box center [89, 198] width 9 height 9
checkbox input "true"
click at [89, 220] on input "checkbox" at bounding box center [89, 215] width 9 height 9
checkbox input "true"
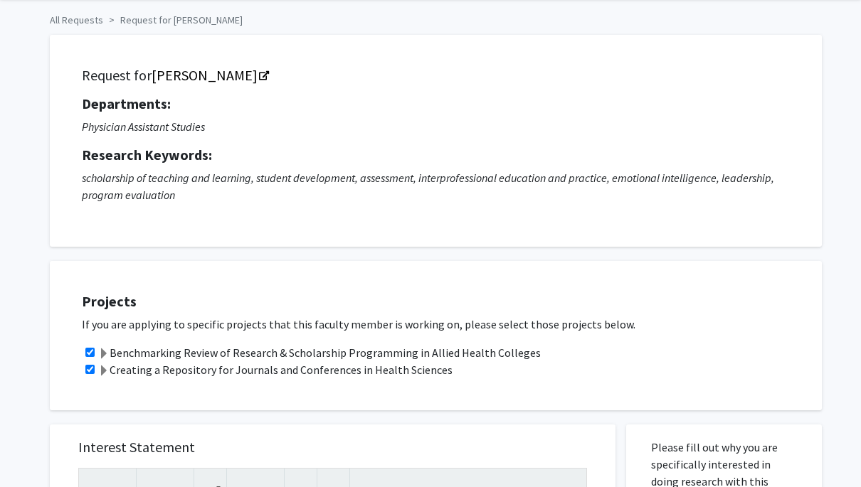
scroll to position [48, 0]
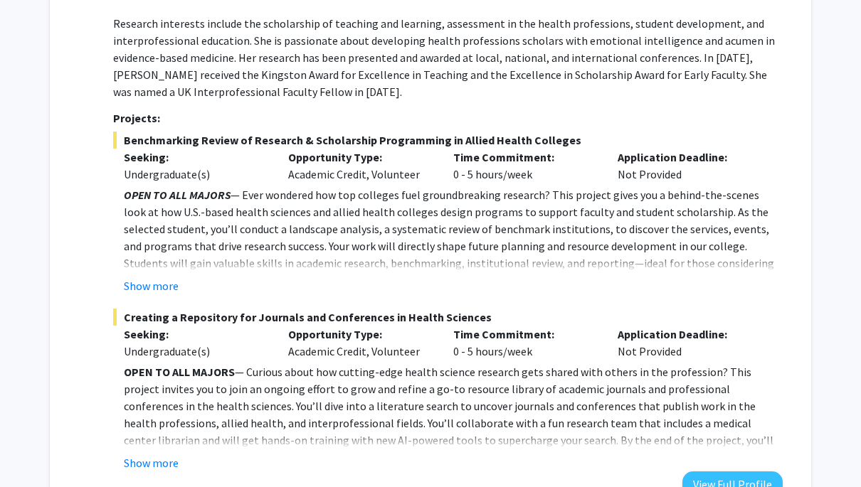
scroll to position [1289, 0]
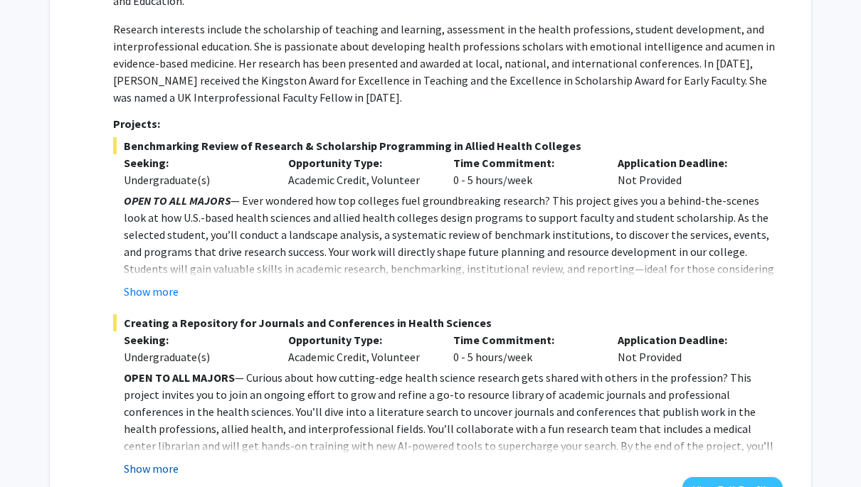
click at [159, 460] on button "Show more" at bounding box center [151, 468] width 55 height 17
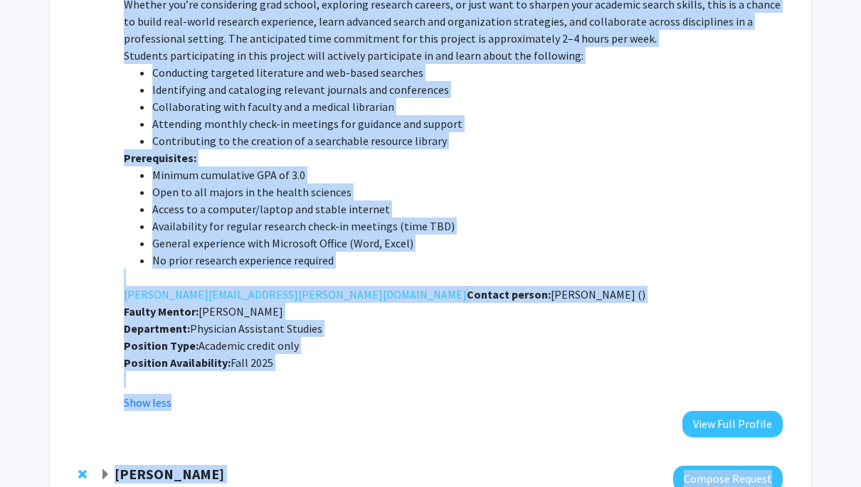
scroll to position [1812, 0]
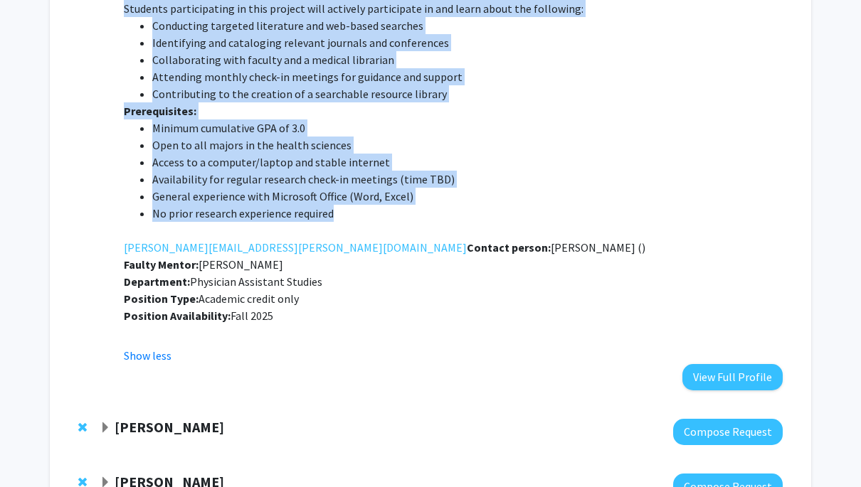
drag, startPoint x: 125, startPoint y: 43, endPoint x: 335, endPoint y: 176, distance: 248.9
click at [335, 176] on div "Creating a Repository for Journals and Conferences in Health Sciences Seeking: …" at bounding box center [448, 78] width 670 height 573
copy div "Loremips d Sitametcon adi Elitsedd eiu Temporincid ut Labore Etdolore Magnaal: …"
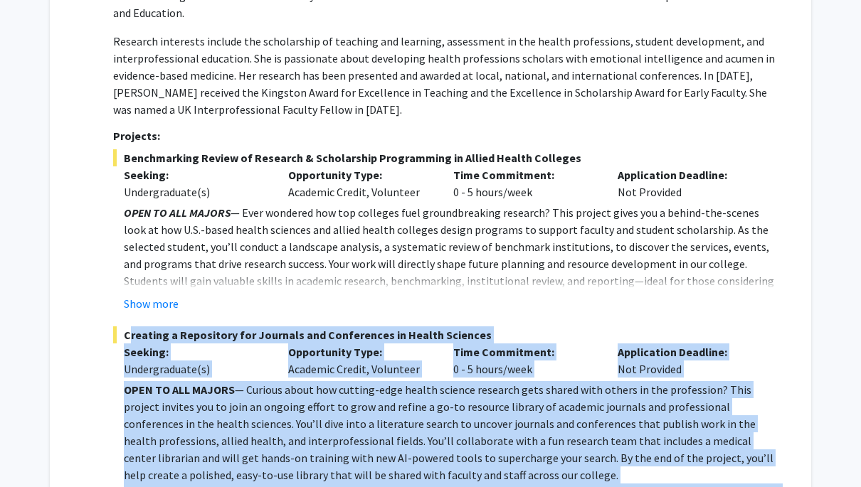
scroll to position [1247, 0]
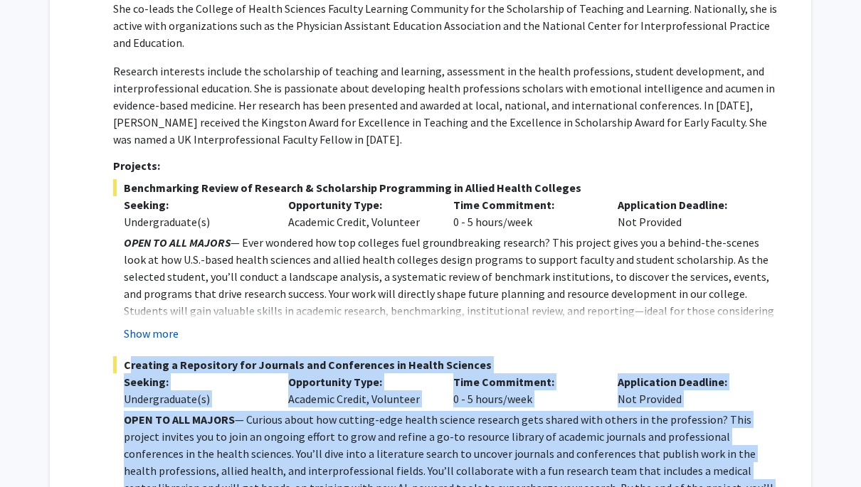
click at [167, 325] on button "Show more" at bounding box center [151, 333] width 55 height 17
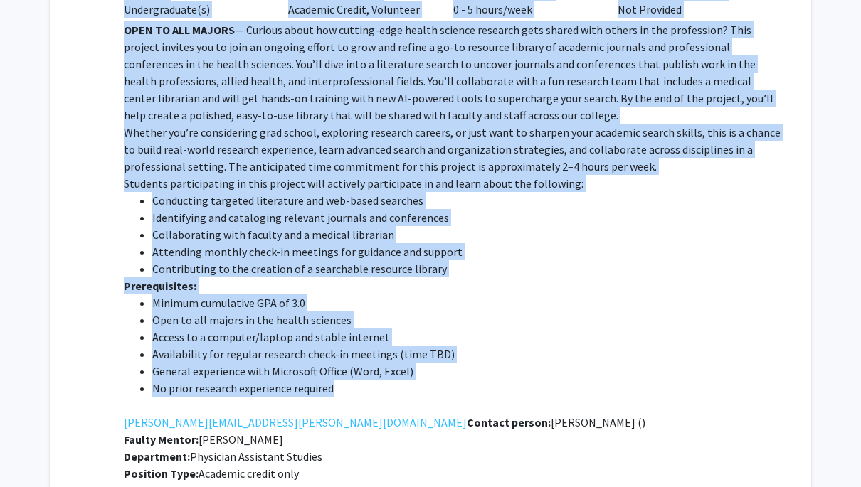
scroll to position [2046, 0]
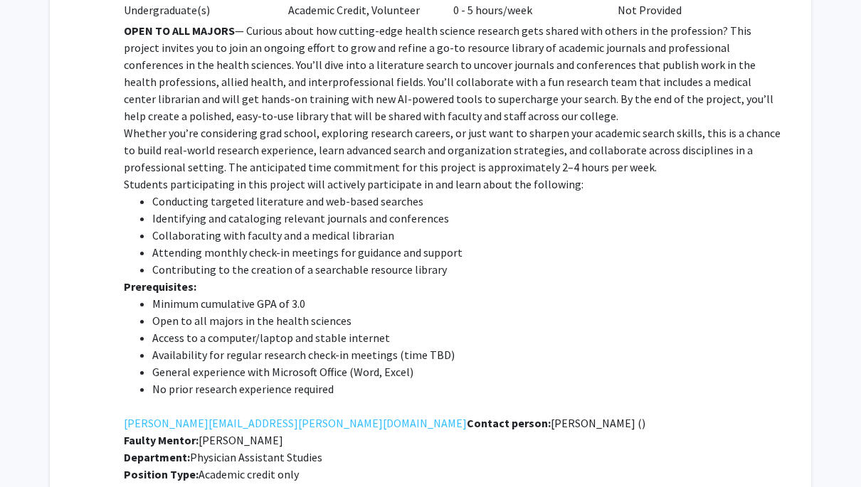
click at [352, 381] on li "No prior research experience required" at bounding box center [467, 389] width 630 height 17
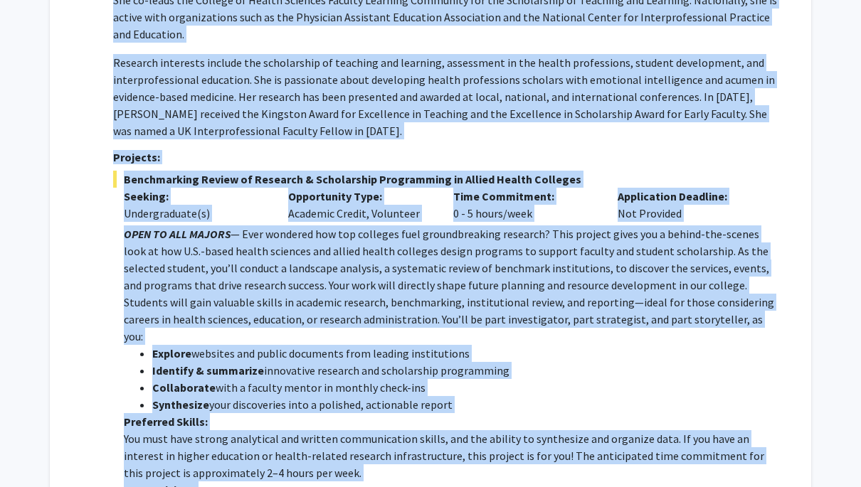
scroll to position [1232, 0]
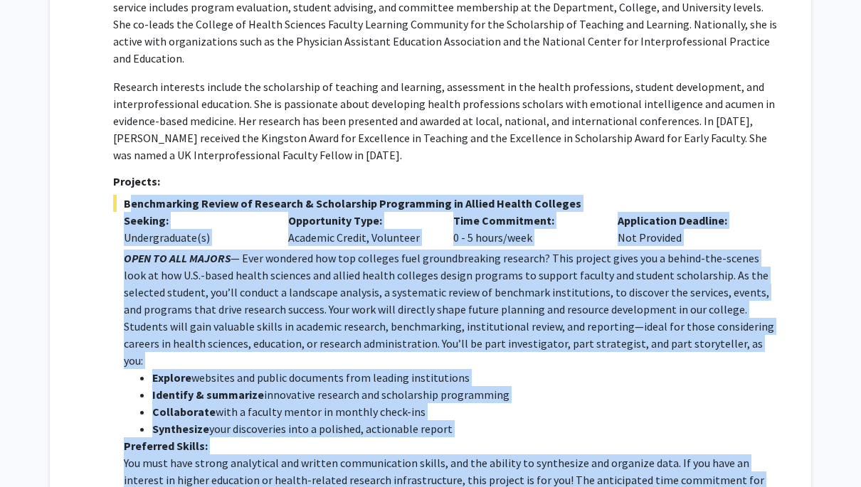
drag, startPoint x: 344, startPoint y: 337, endPoint x: 117, endPoint y: 173, distance: 280.8
copy fg-project-list "Loremipsumdo Sitame co Adipisci & Elitseddoei Temporincid ut Labore Etdolo Magn…"
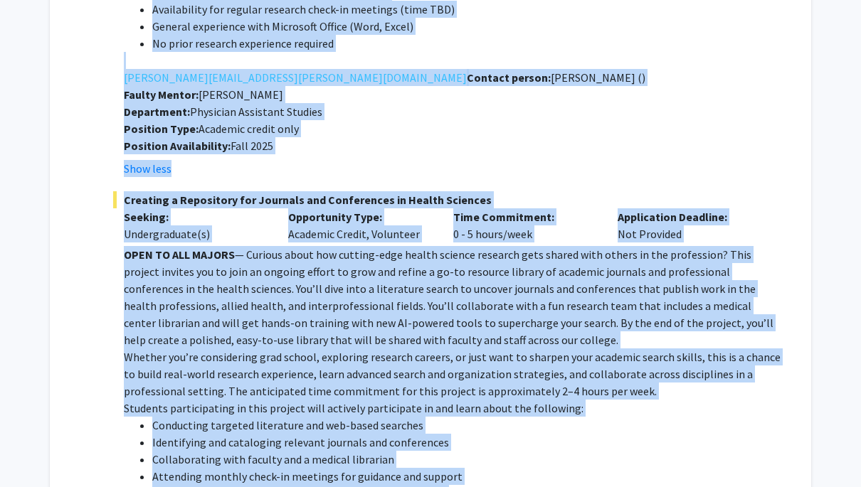
scroll to position [1824, 0]
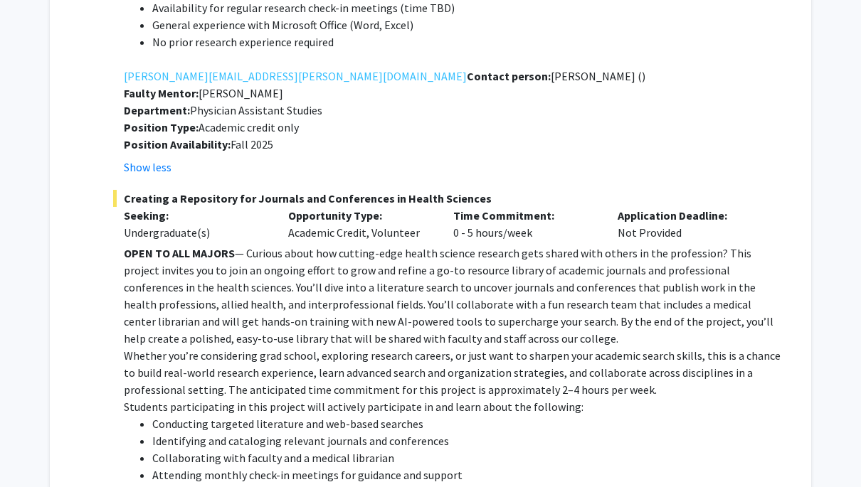
click at [392, 245] on p "OPEN TO ALL MAJORS — Curious about how cutting-edge health science research get…" at bounding box center [453, 296] width 659 height 102
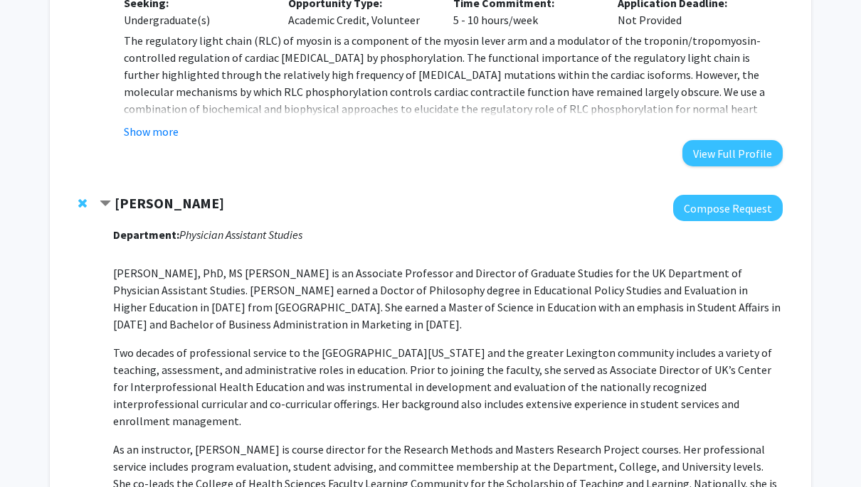
scroll to position [764, 0]
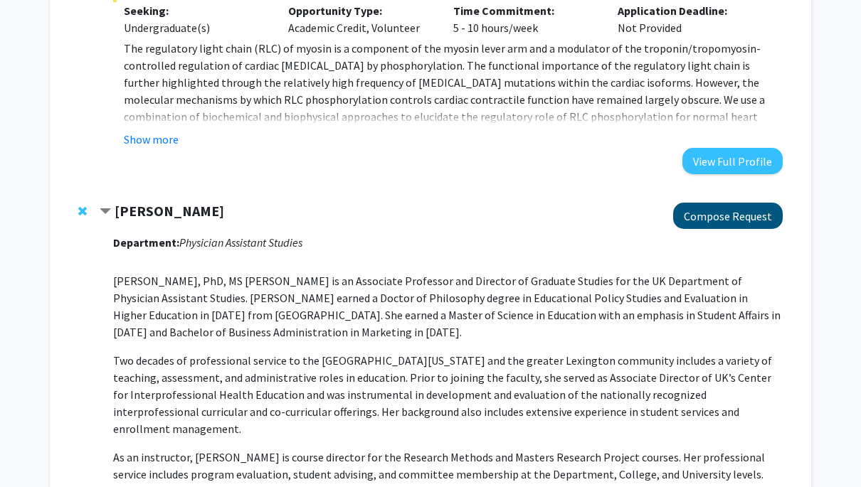
click at [728, 224] on button "Compose Request" at bounding box center [728, 216] width 110 height 26
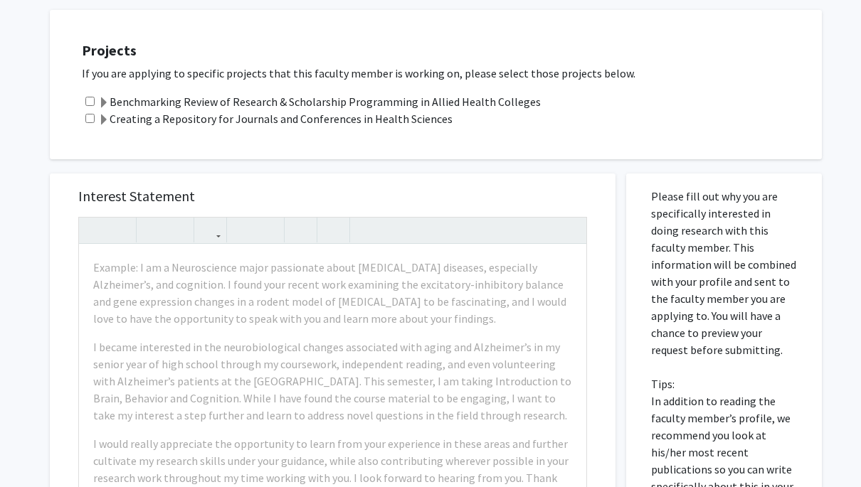
scroll to position [328, 0]
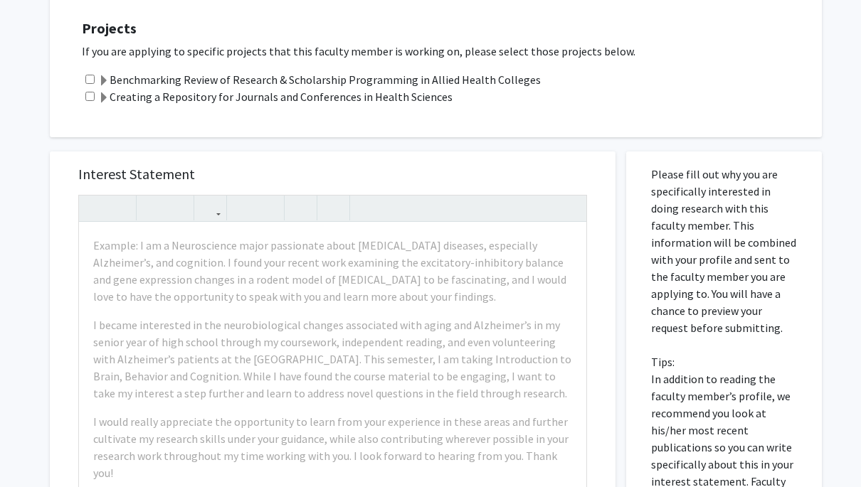
click at [88, 84] on input "checkbox" at bounding box center [89, 79] width 9 height 9
checkbox input "true"
click at [89, 101] on input "checkbox" at bounding box center [89, 96] width 9 height 9
checkbox input "true"
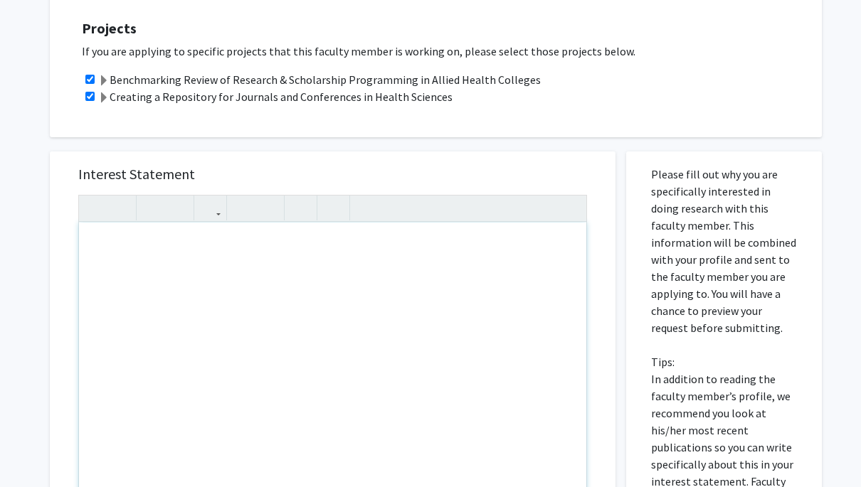
paste div "Note to users with screen readers: Please press Alt+0 or Option+0 to deactivate…"
type textarea "<l>I’d s ame-con adipisc elit s doe temporinc utl etd magnaaliqu enima minimv q…"
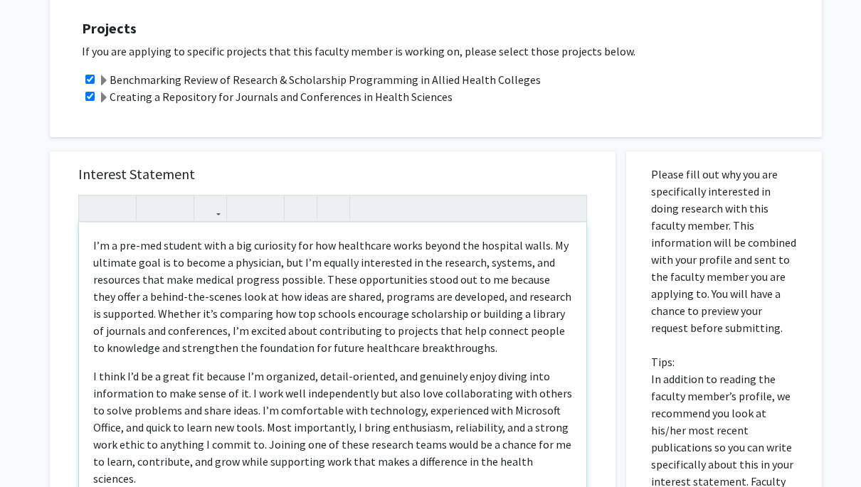
click at [354, 267] on p "I’m a pre-med student with a big curiosity for how healthcare works beyond the …" at bounding box center [332, 297] width 479 height 120
type textarea "<l>I’d s ame-con adipisc elit s doe temporinc utl etd magnaaliqu enima minimv q…"
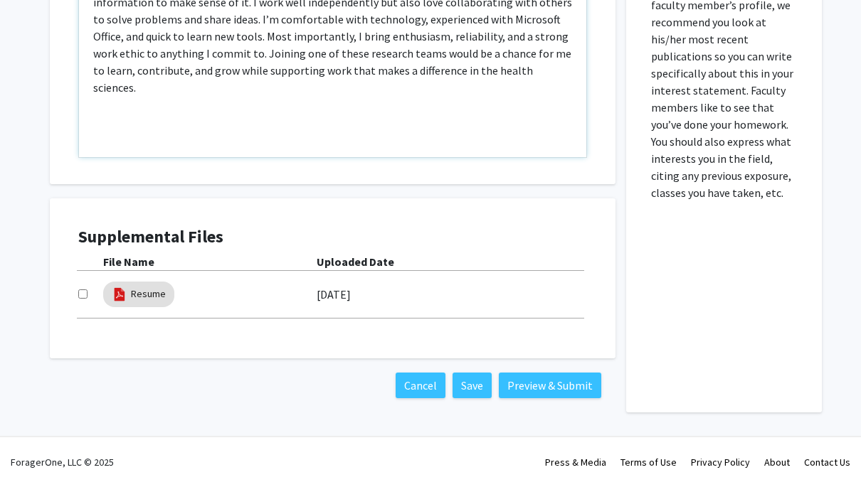
scroll to position [721, 0]
click at [517, 391] on button "Preview & Submit" at bounding box center [550, 386] width 102 height 26
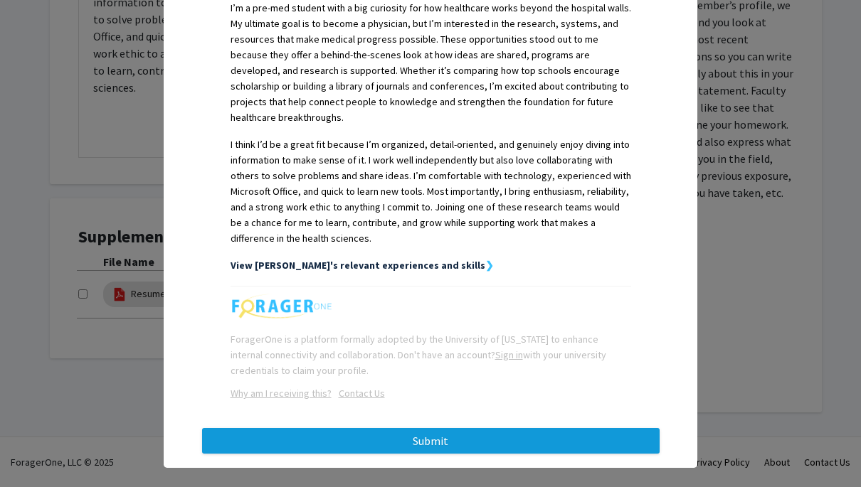
scroll to position [404, 0]
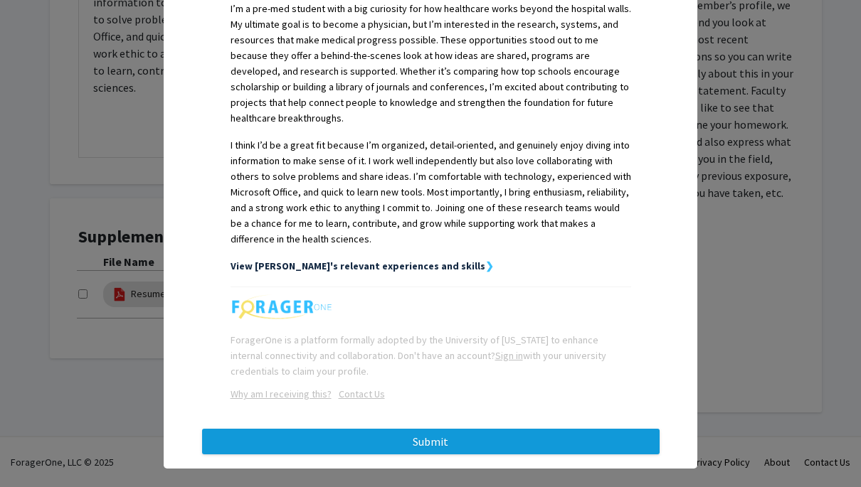
click at [497, 429] on button "Submit" at bounding box center [431, 442] width 458 height 26
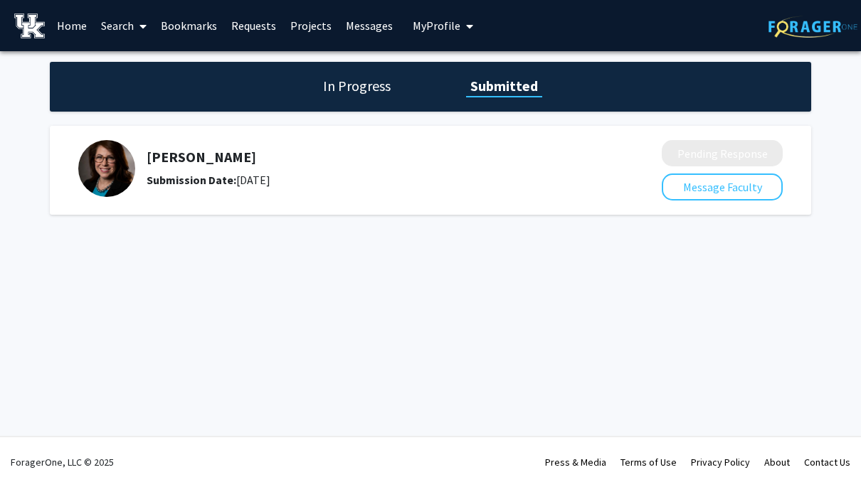
click at [189, 23] on link "Bookmarks" at bounding box center [189, 26] width 70 height 50
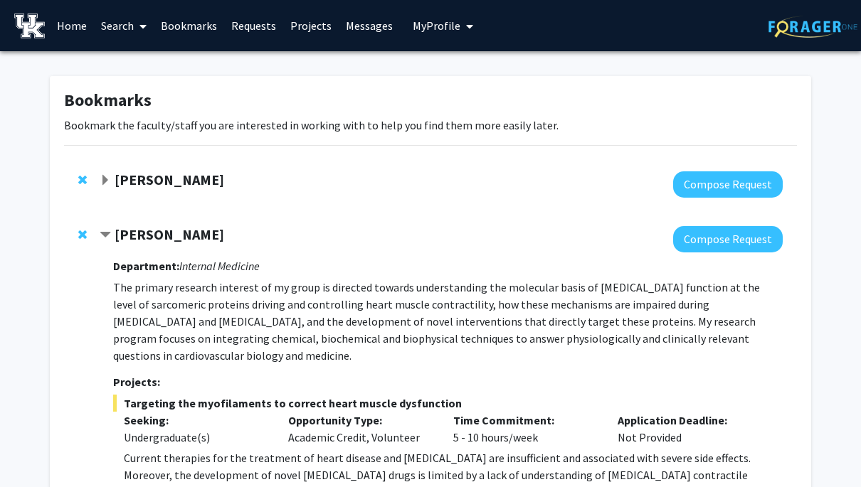
click at [111, 237] on div "[PERSON_NAME]" at bounding box center [253, 235] width 307 height 18
click at [109, 234] on span "Contract Thomas Kampourakis Bookmark" at bounding box center [105, 235] width 11 height 11
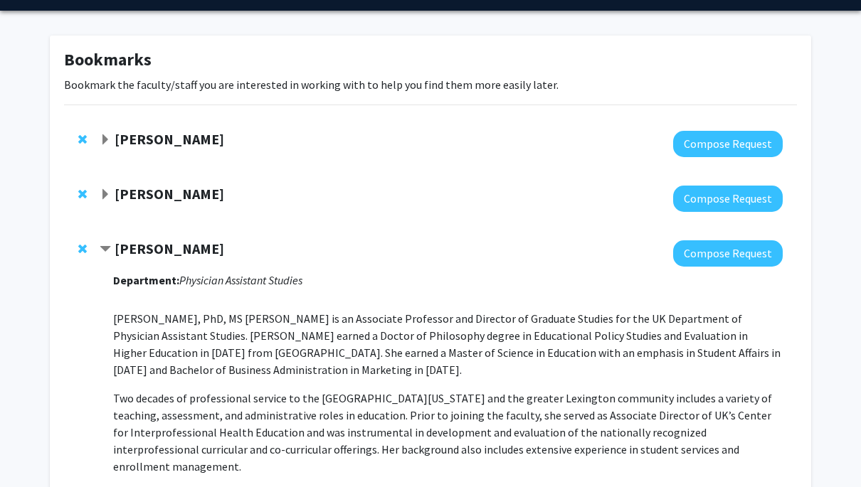
scroll to position [60, 0]
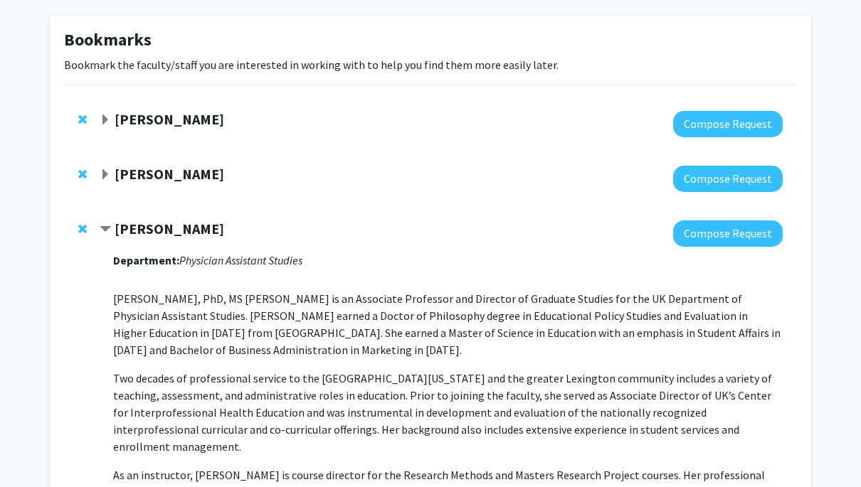
click at [108, 228] on span "Contract Leslie Woltenberg Bookmark" at bounding box center [105, 229] width 11 height 11
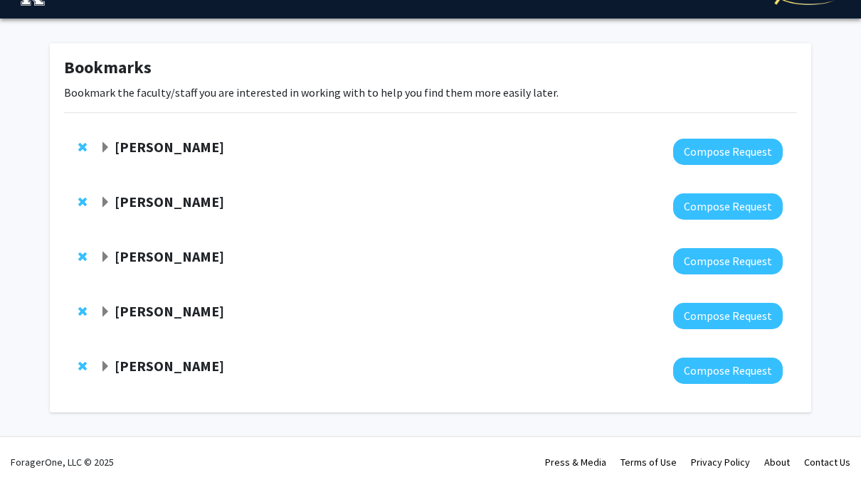
scroll to position [34, 0]
click at [83, 254] on span "Remove Leslie Woltenberg from bookmarks" at bounding box center [82, 256] width 9 height 11
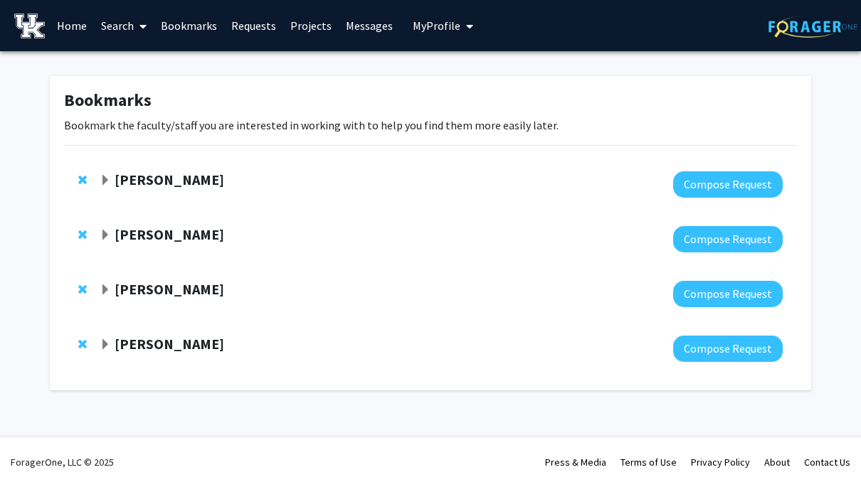
click at [103, 291] on span "Expand Samantha Zambuto Bookmark" at bounding box center [105, 290] width 11 height 11
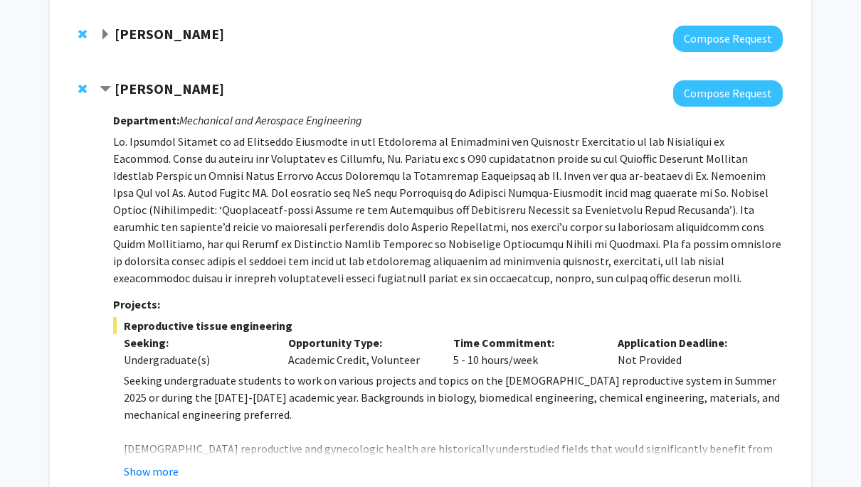
scroll to position [201, 0]
click at [83, 90] on span "Remove Samantha Zambuto from bookmarks" at bounding box center [82, 88] width 9 height 11
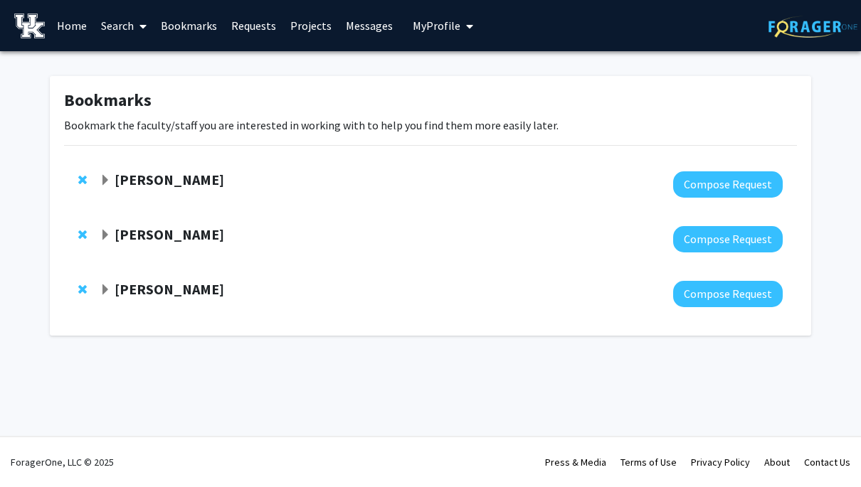
click at [106, 292] on span "Expand Sarah D'Orazio Bookmark" at bounding box center [105, 290] width 11 height 11
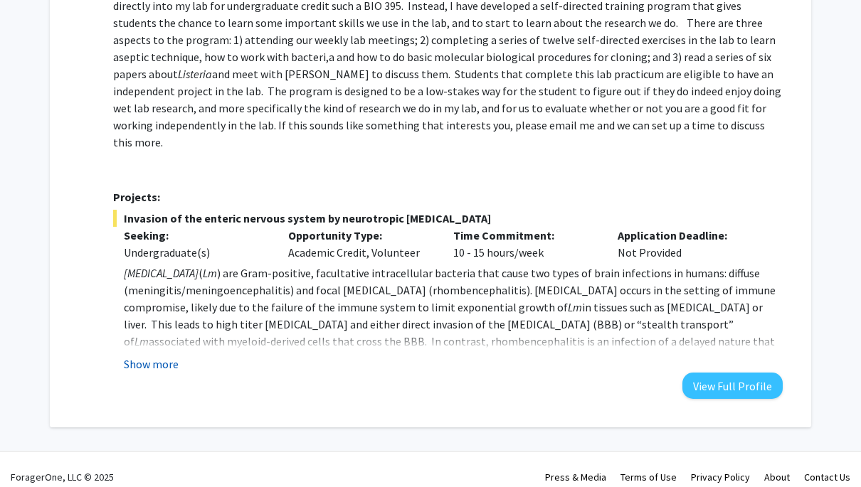
scroll to position [353, 0]
click at [159, 356] on button "Show more" at bounding box center [151, 364] width 55 height 17
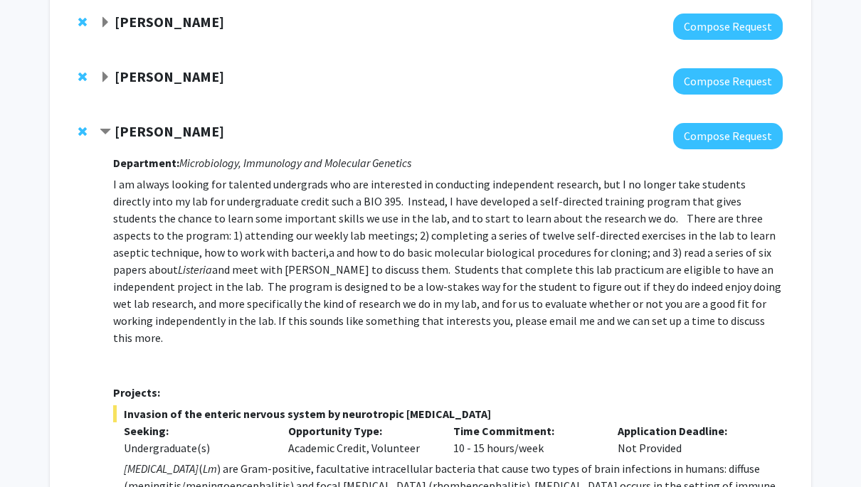
scroll to position [149, 0]
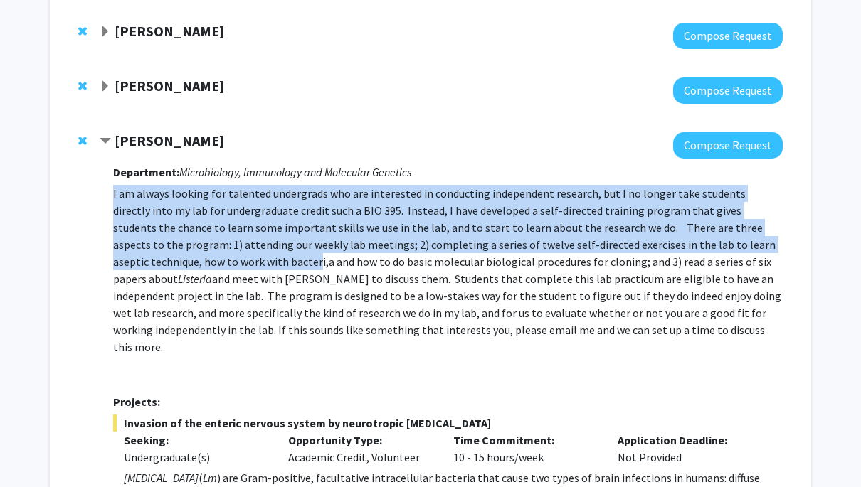
drag, startPoint x: 113, startPoint y: 194, endPoint x: 167, endPoint y: 257, distance: 82.7
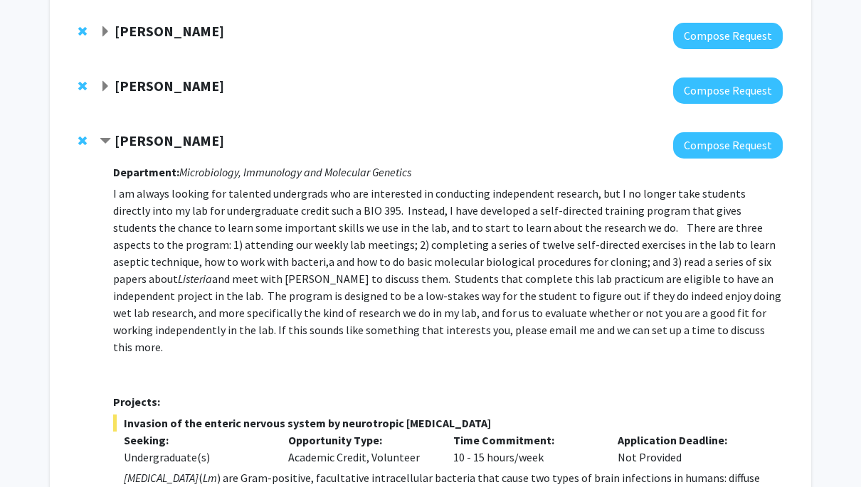
click at [342, 300] on p "I am always looking for talented undergrads who are interested in conducting in…" at bounding box center [448, 270] width 670 height 171
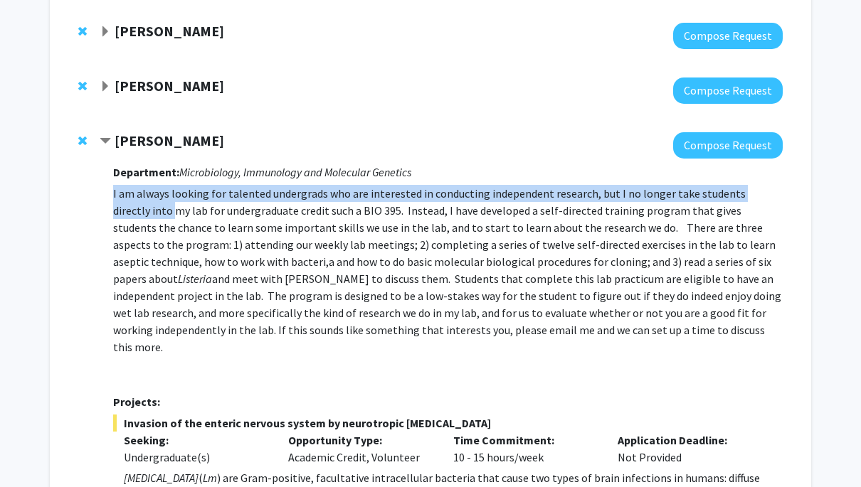
drag, startPoint x: 112, startPoint y: 194, endPoint x: 134, endPoint y: 214, distance: 30.2
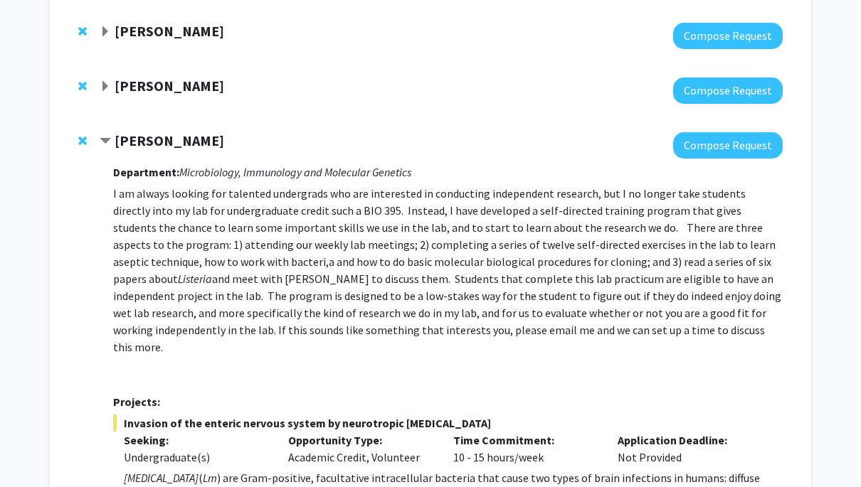
click at [359, 296] on p "I am always looking for talented undergrads who are interested in conducting in…" at bounding box center [448, 270] width 670 height 171
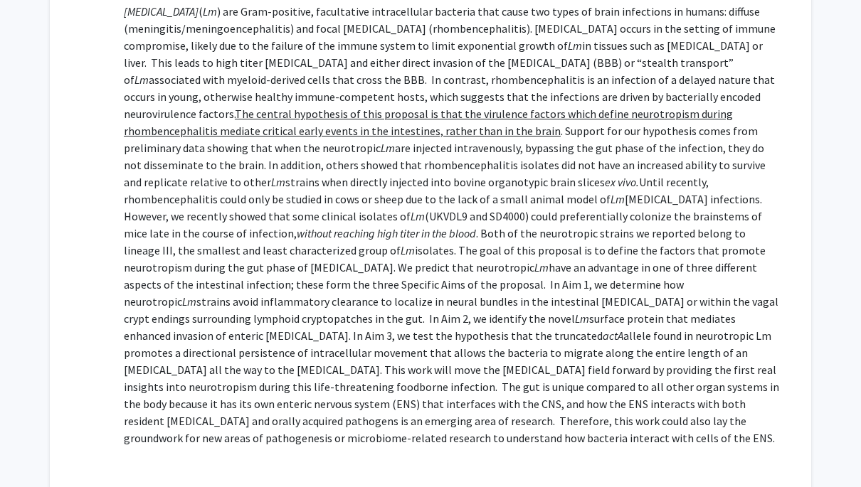
scroll to position [729, 0]
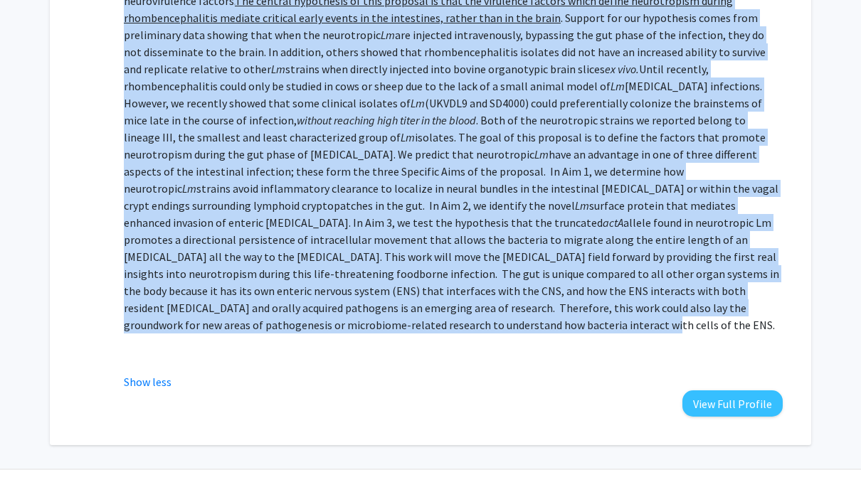
drag, startPoint x: 109, startPoint y: 191, endPoint x: 393, endPoint y: 297, distance: 303.7
copy div "L ip dolors ametcon adi elitsedd eiusmodtem inc utl etdolorema al enimadmini ve…"
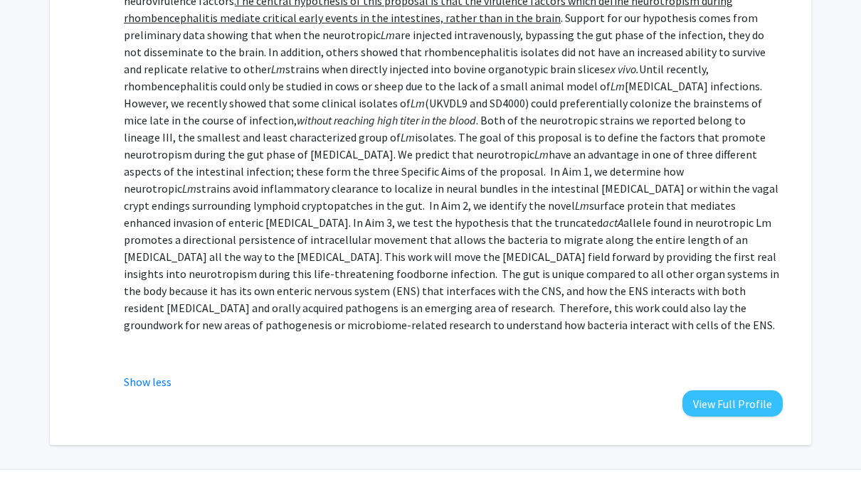
click at [438, 335] on fg-read-more "[MEDICAL_DATA] ( Lm ) are Gram-positive, facultative intracellular bacteria tha…" at bounding box center [448, 140] width 670 height 501
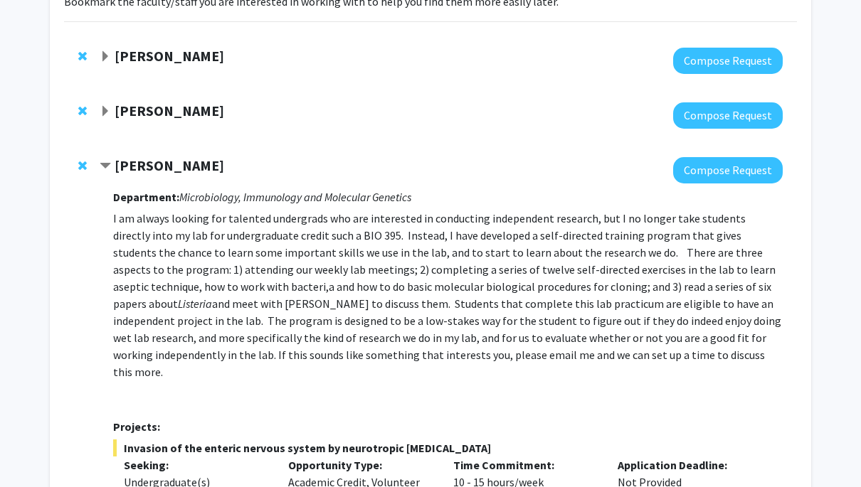
scroll to position [116, 0]
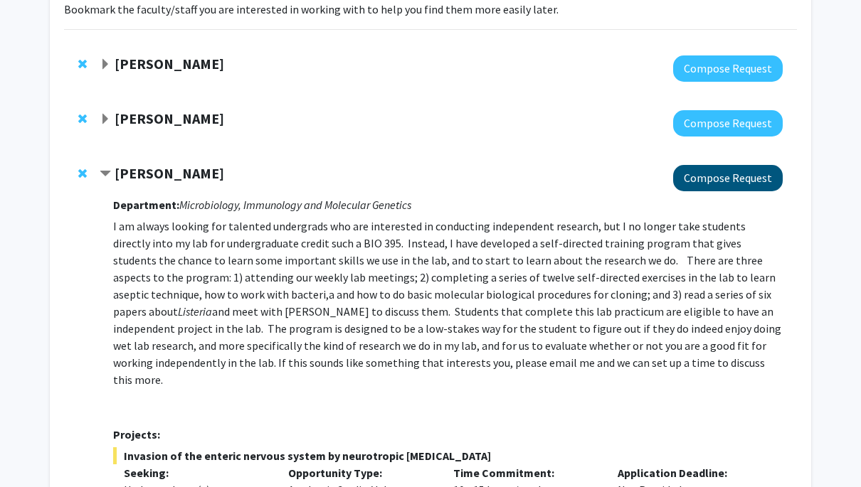
click at [704, 185] on button "Compose Request" at bounding box center [728, 178] width 110 height 26
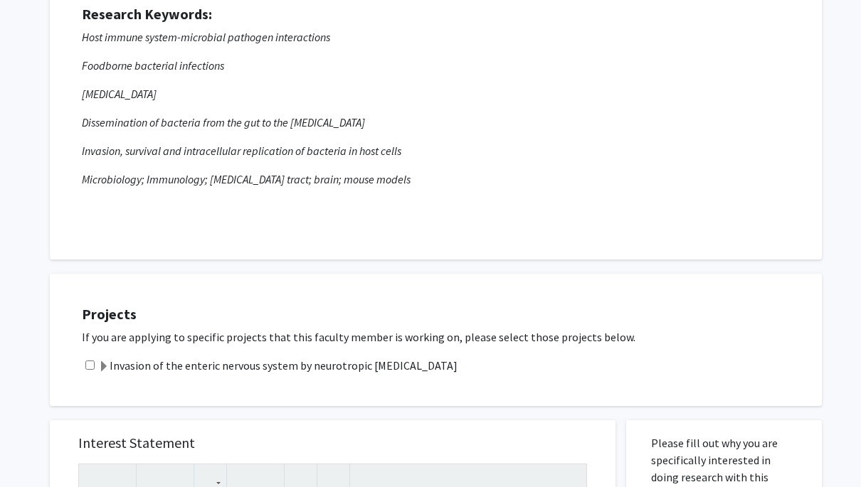
scroll to position [217, 0]
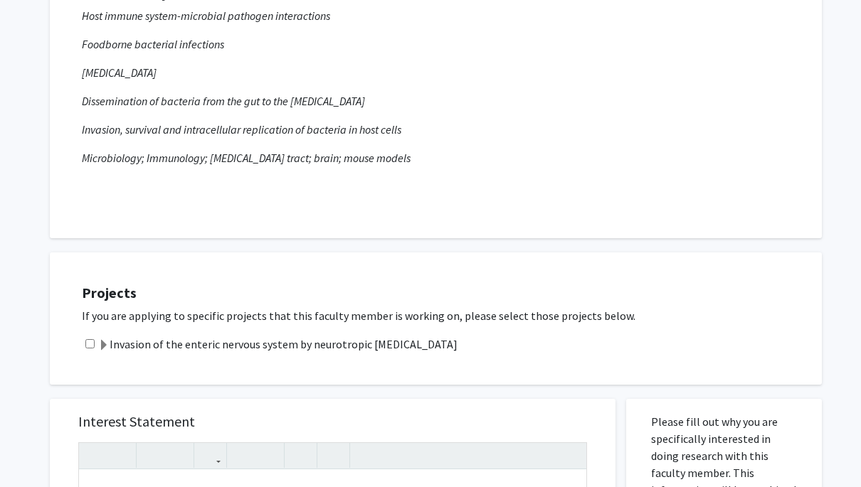
click at [90, 346] on input "checkbox" at bounding box center [89, 343] width 9 height 9
checkbox input "true"
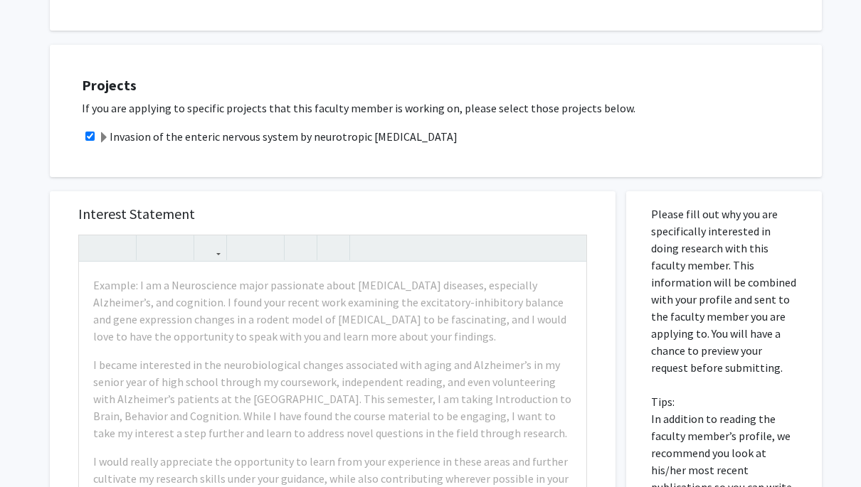
scroll to position [519, 0]
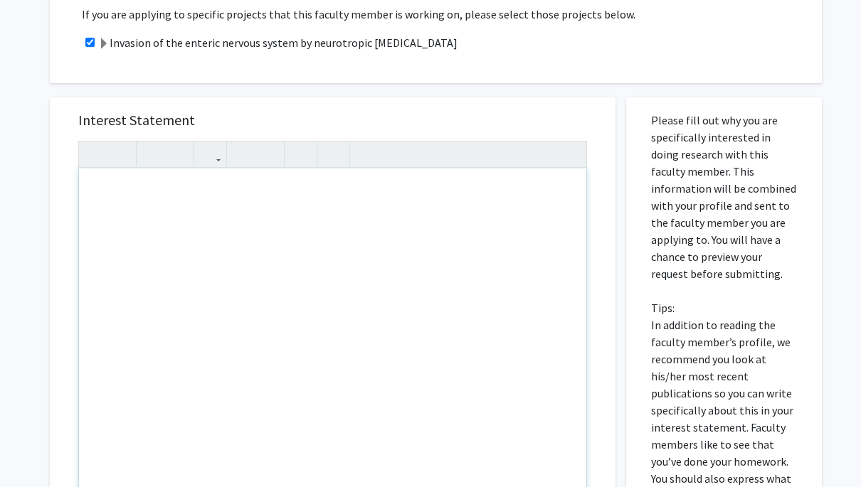
click at [207, 303] on div "Note to users with screen readers: Please press Alt+0 or Option+0 to deactivate…" at bounding box center [332, 332] width 507 height 326
paste div "Note to users with screen readers: Please press Alt+0 or Option+0 to deactivate…"
type textarea "<l>I’d s ame-con adipisc elit s doei temporin ut laboreetdolor mag aliquaen adm…"
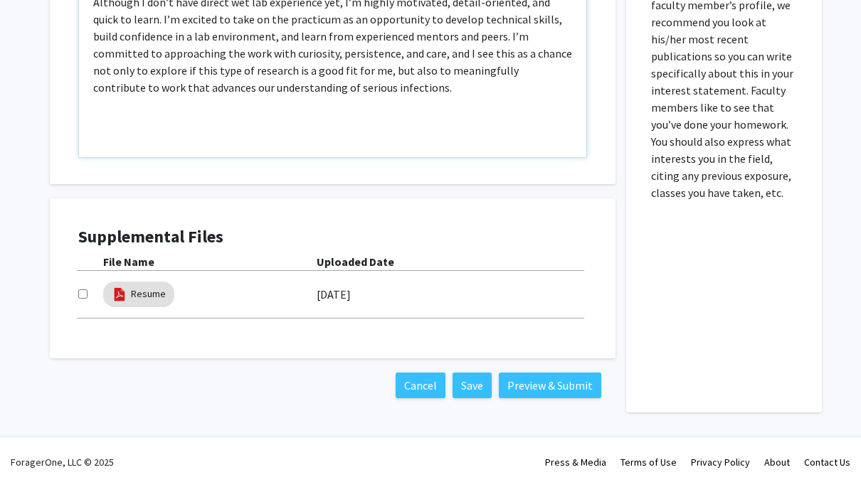
scroll to position [857, 0]
click at [81, 297] on input "checkbox" at bounding box center [82, 294] width 9 height 9
checkbox input "true"
click at [524, 390] on button "Preview & Submit" at bounding box center [550, 386] width 102 height 26
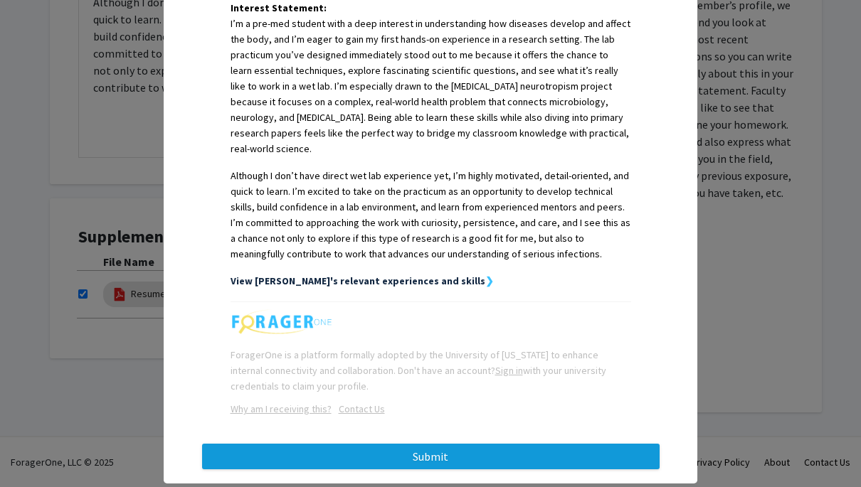
scroll to position [389, 0]
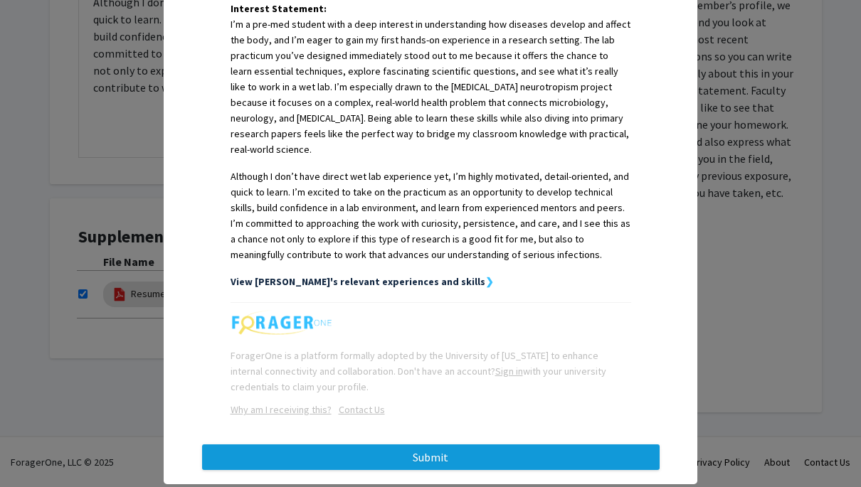
click at [432, 445] on button "Submit" at bounding box center [431, 458] width 458 height 26
